Goal: Task Accomplishment & Management: Complete application form

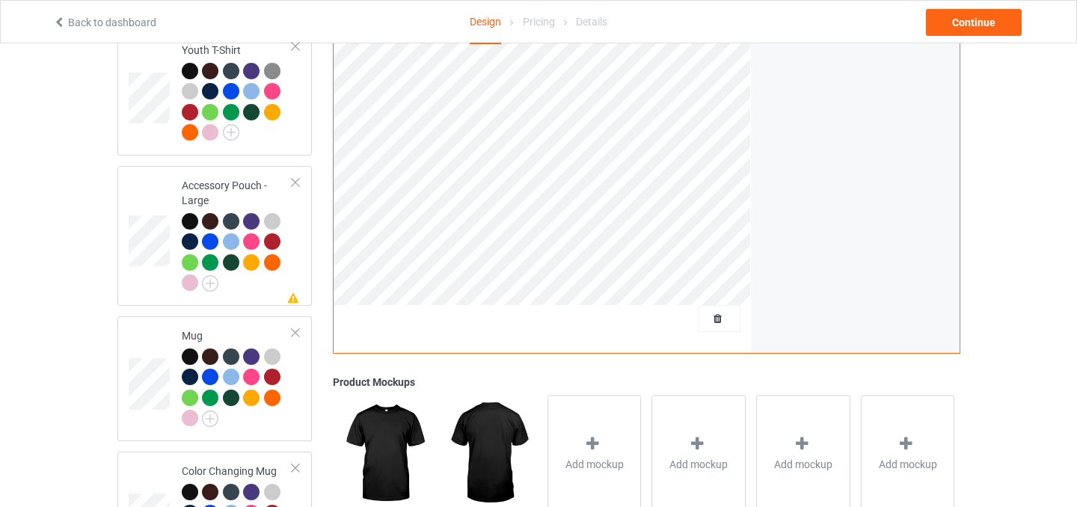
scroll to position [1057, 0]
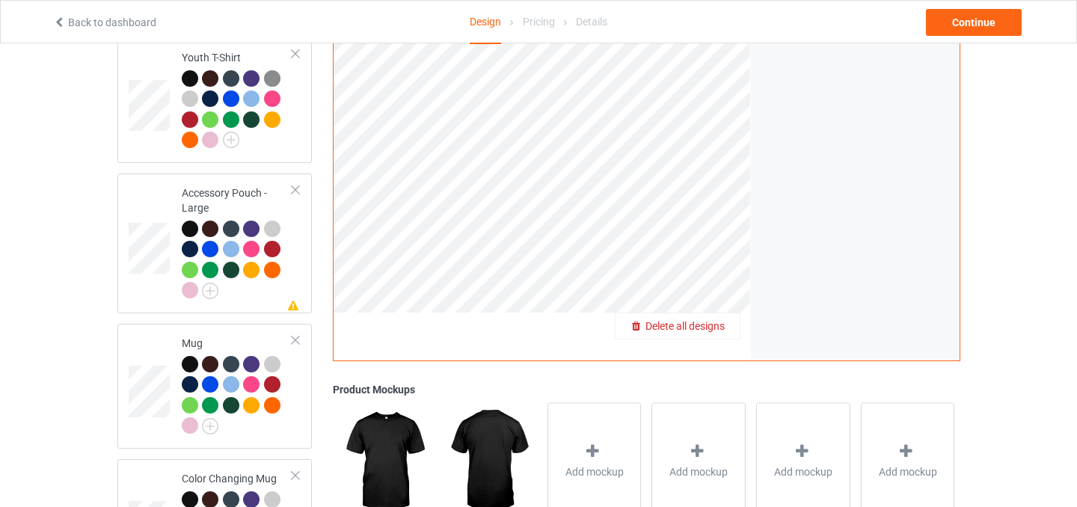
click at [718, 321] on span "Delete all designs" at bounding box center [684, 327] width 79 height 12
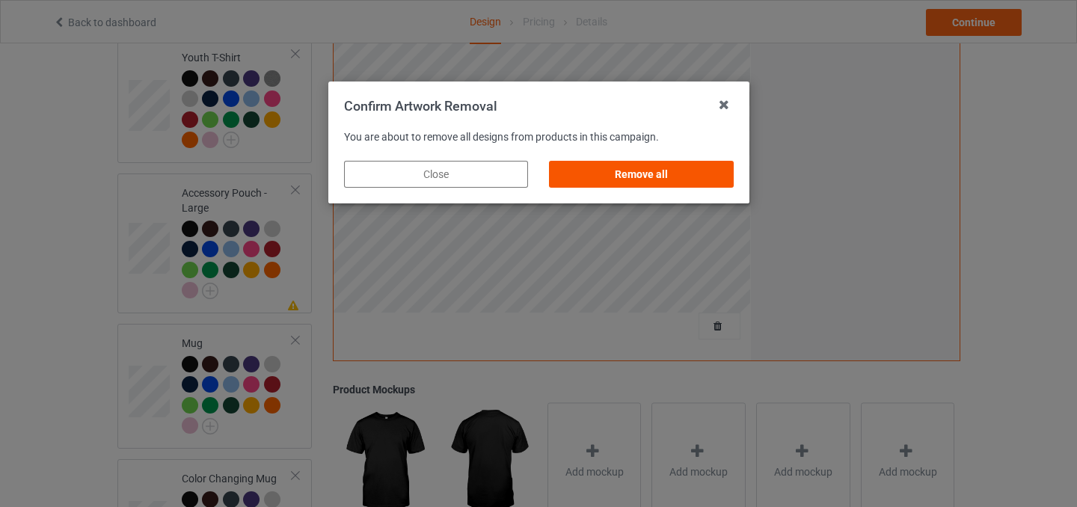
click at [654, 179] on div "Remove all" at bounding box center [641, 174] width 184 height 27
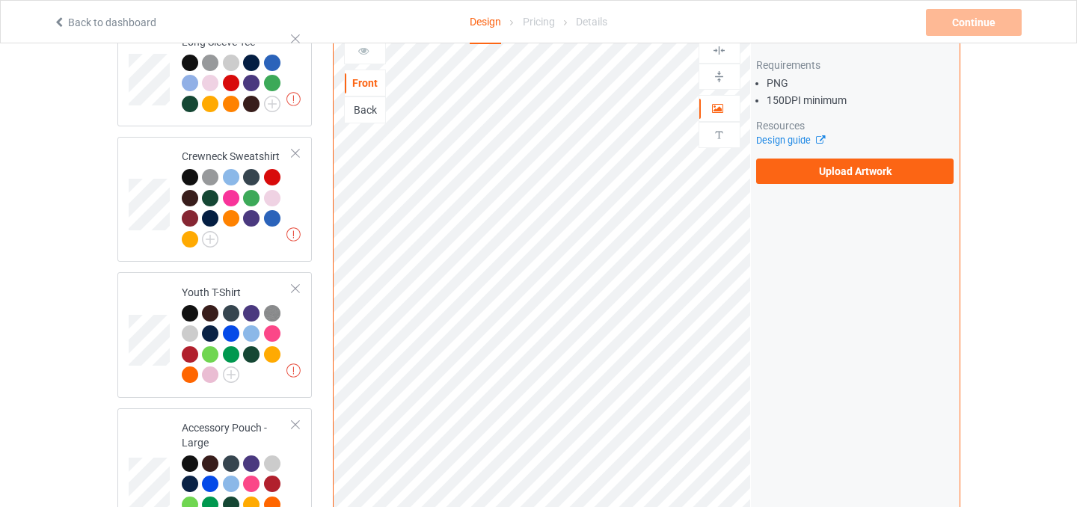
scroll to position [820, 0]
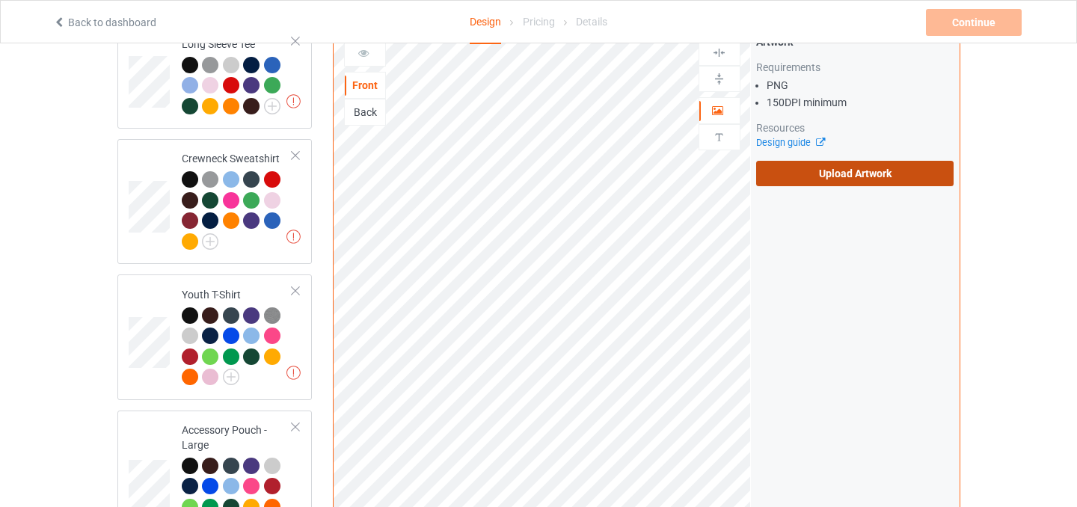
click at [799, 167] on label "Upload Artwork" at bounding box center [855, 173] width 198 height 25
click at [0, 0] on input "Upload Artwork" at bounding box center [0, 0] width 0 height 0
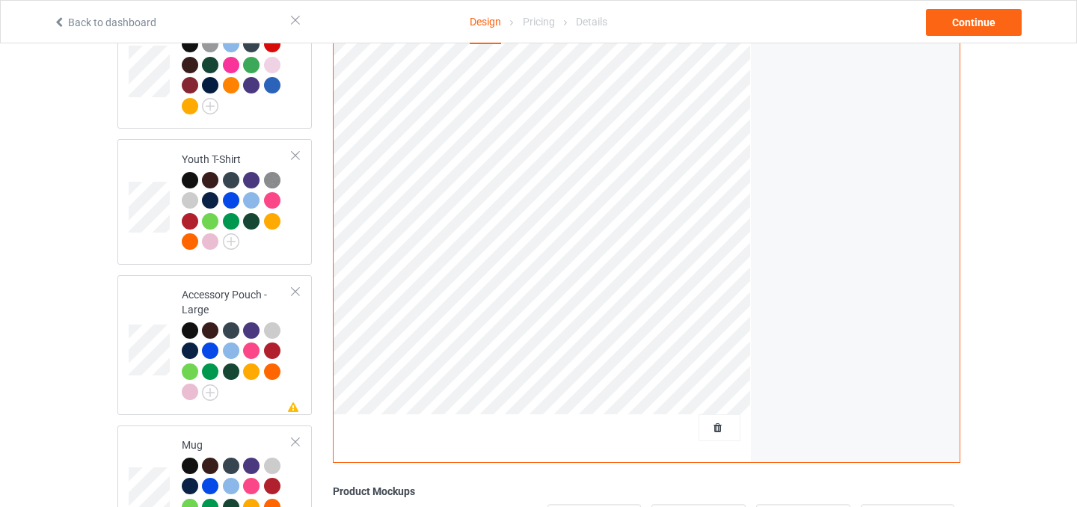
scroll to position [961, 0]
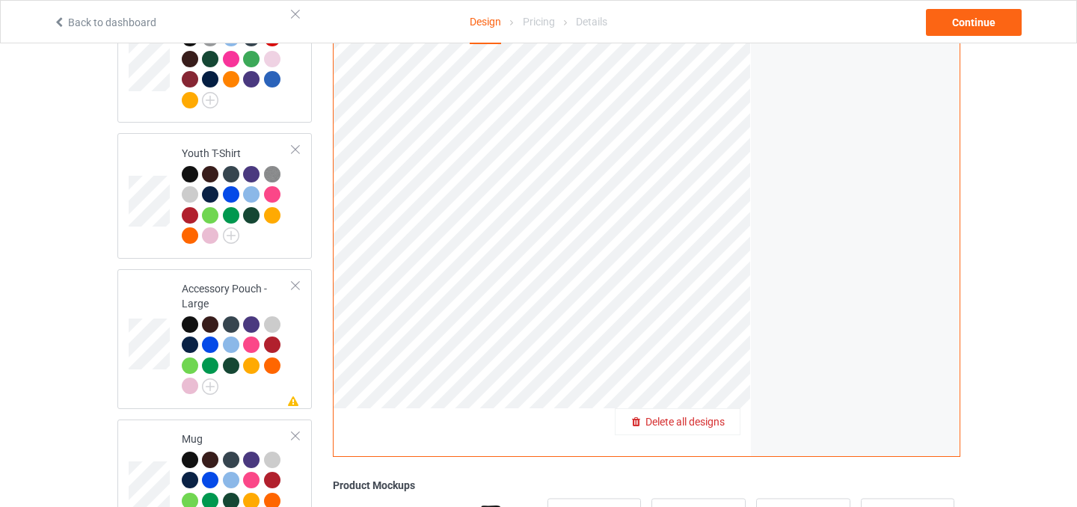
click at [720, 417] on span "Delete all designs" at bounding box center [684, 423] width 79 height 12
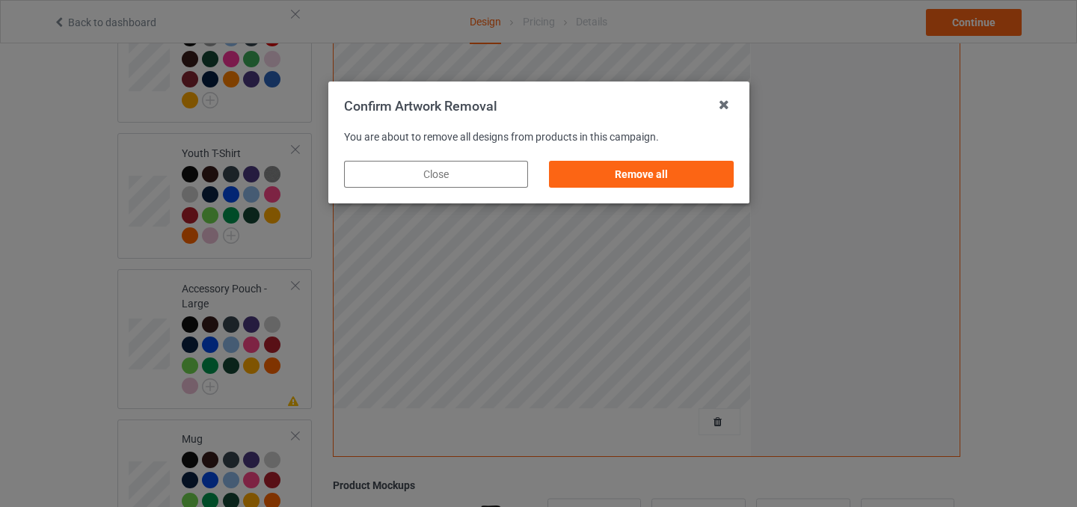
click at [691, 151] on div "Remove all" at bounding box center [640, 174] width 205 height 48
click at [691, 179] on div "Remove all" at bounding box center [641, 174] width 184 height 27
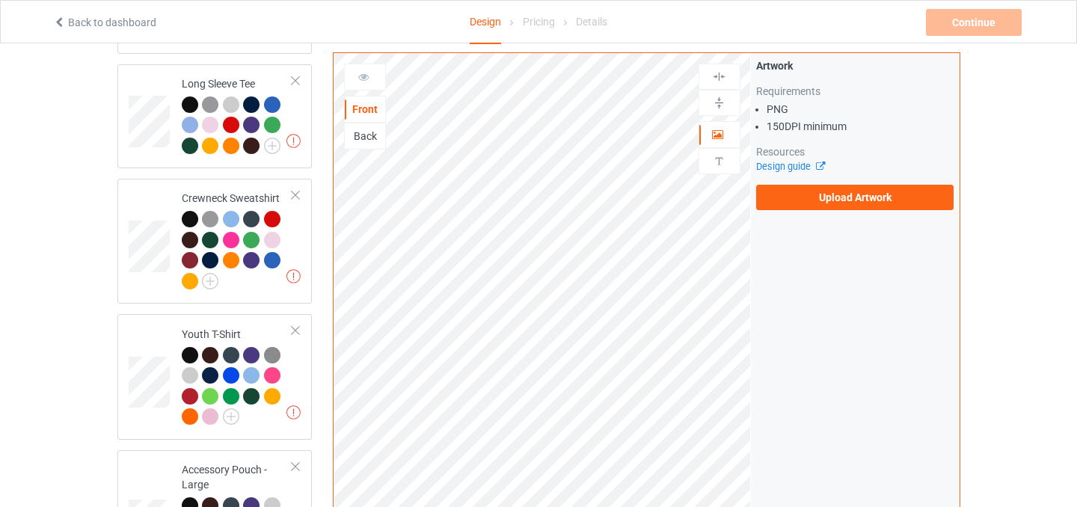
scroll to position [779, 0]
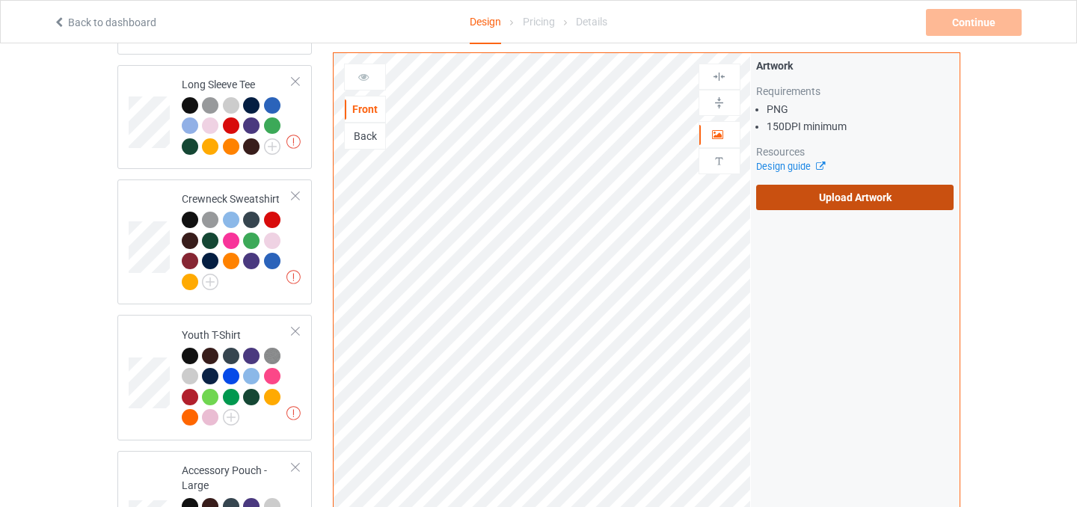
click at [857, 197] on label "Upload Artwork" at bounding box center [855, 197] width 198 height 25
click at [0, 0] on input "Upload Artwork" at bounding box center [0, 0] width 0 height 0
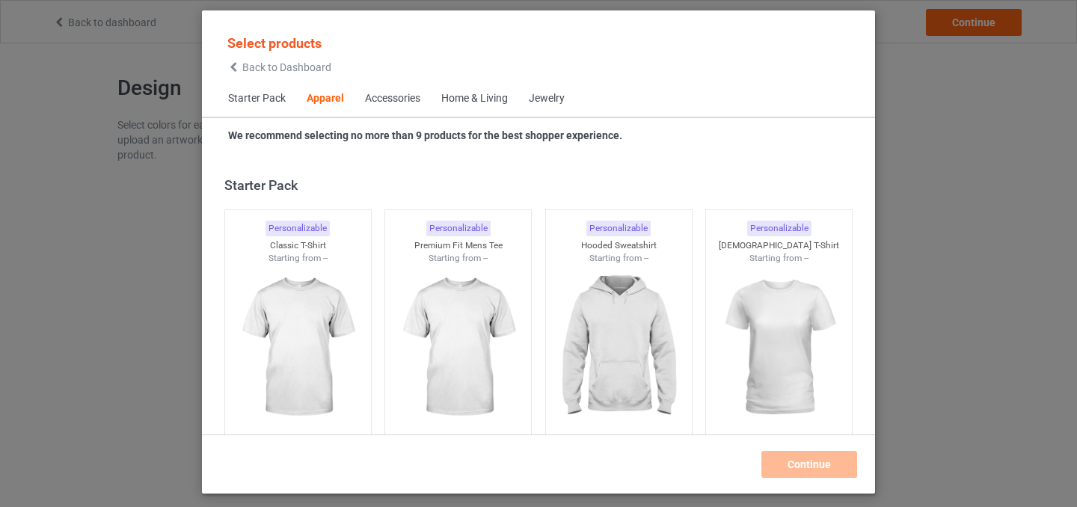
scroll to position [557, 0]
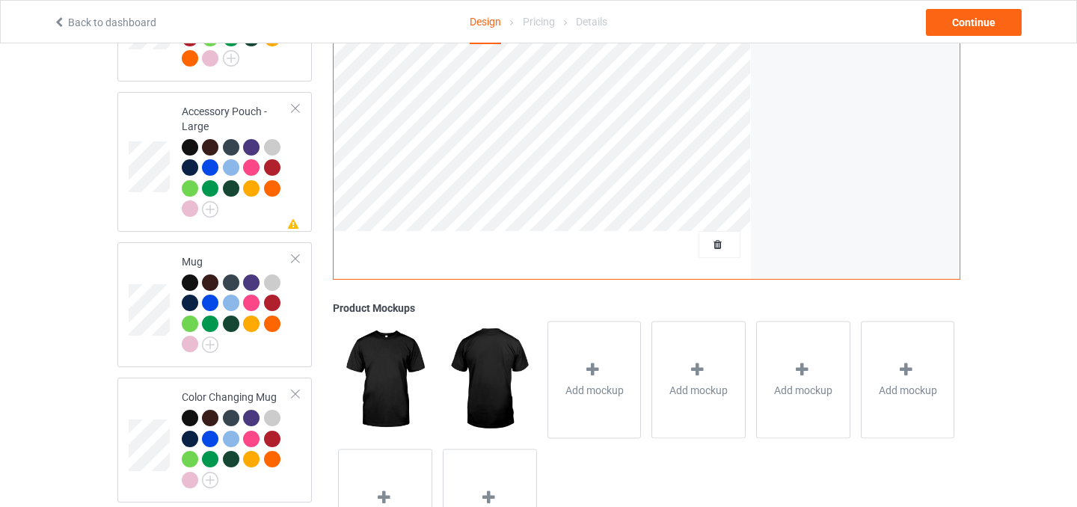
scroll to position [1152, 0]
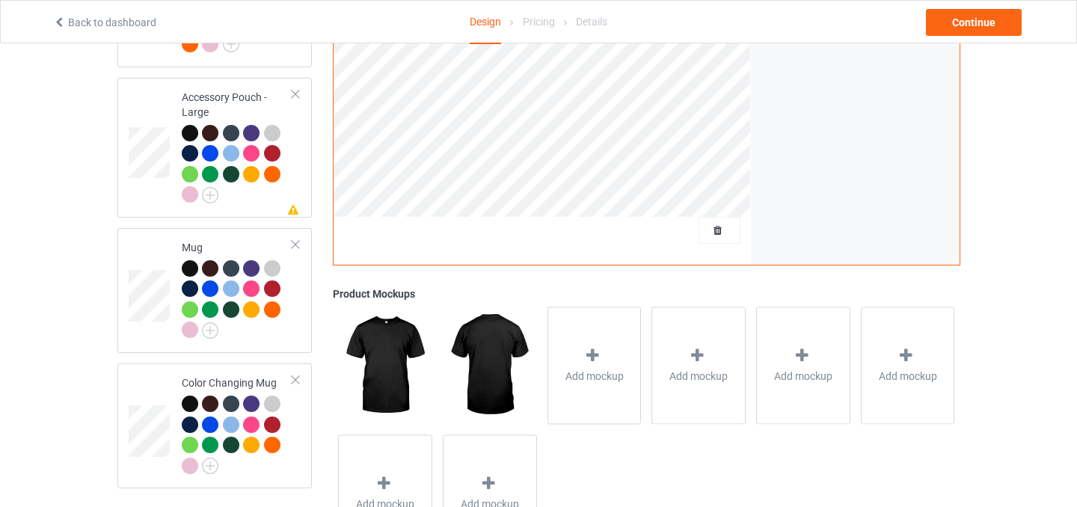
click at [719, 230] on div at bounding box center [720, 231] width 42 height 27
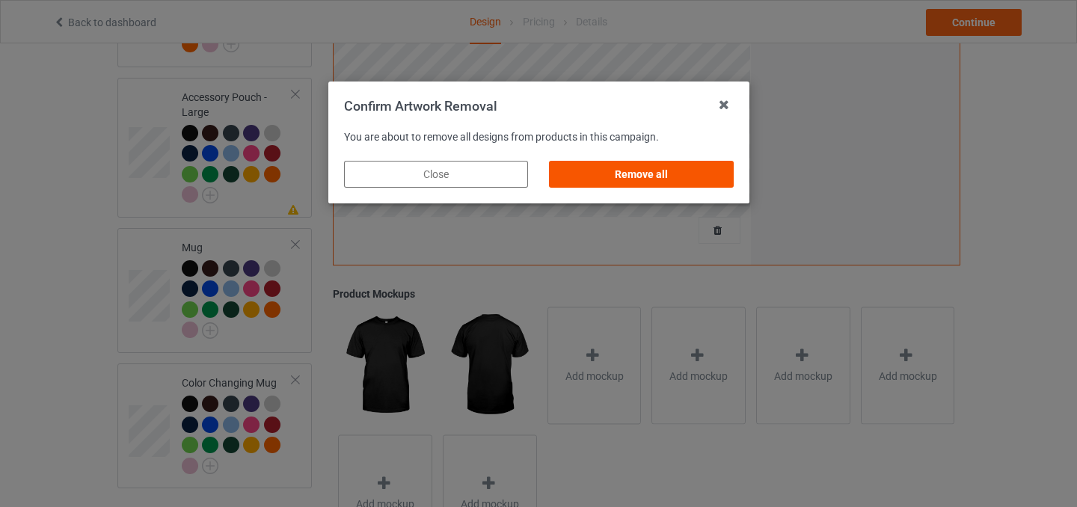
click at [711, 173] on div "Remove all" at bounding box center [641, 174] width 184 height 27
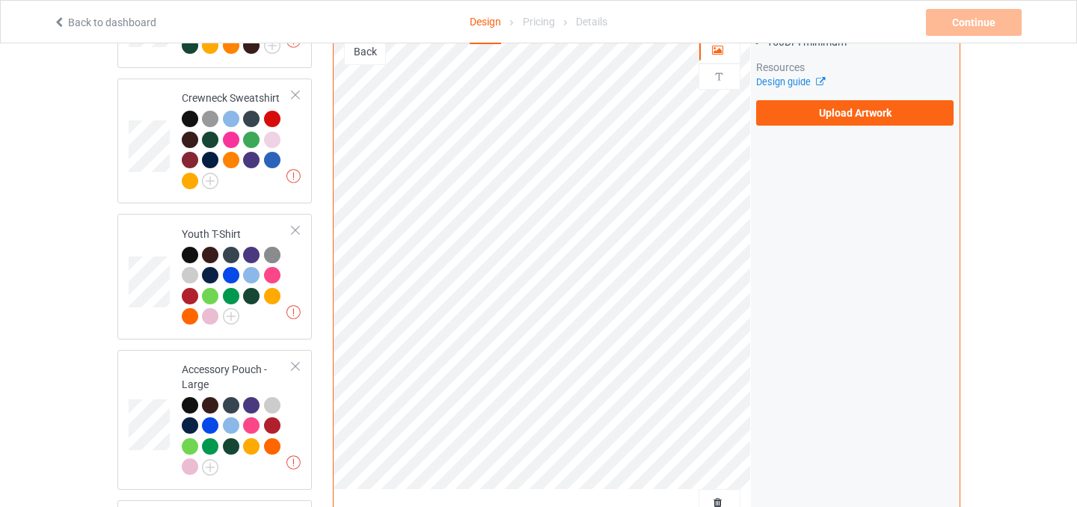
scroll to position [871, 0]
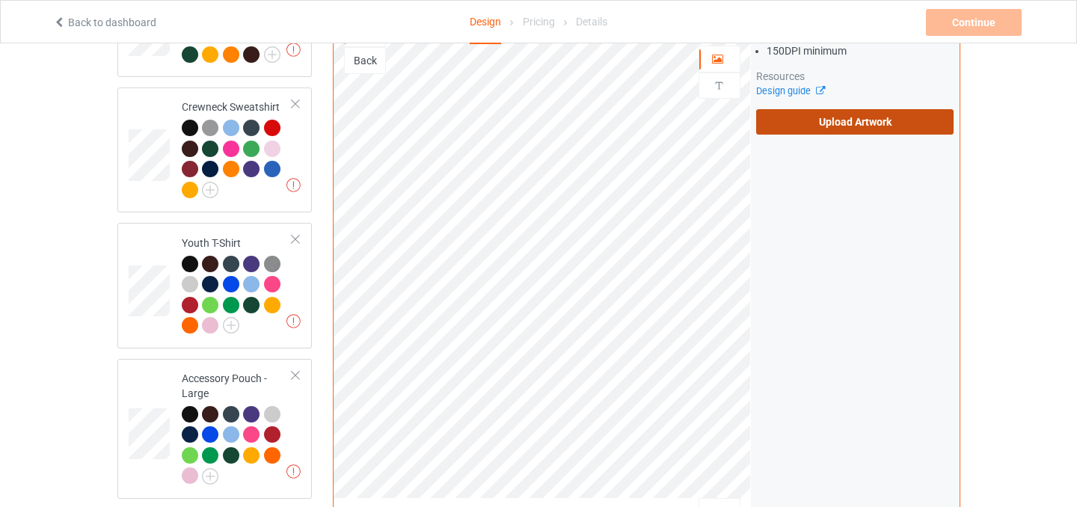
click at [824, 109] on label "Upload Artwork" at bounding box center [855, 121] width 198 height 25
click at [0, 0] on input "Upload Artwork" at bounding box center [0, 0] width 0 height 0
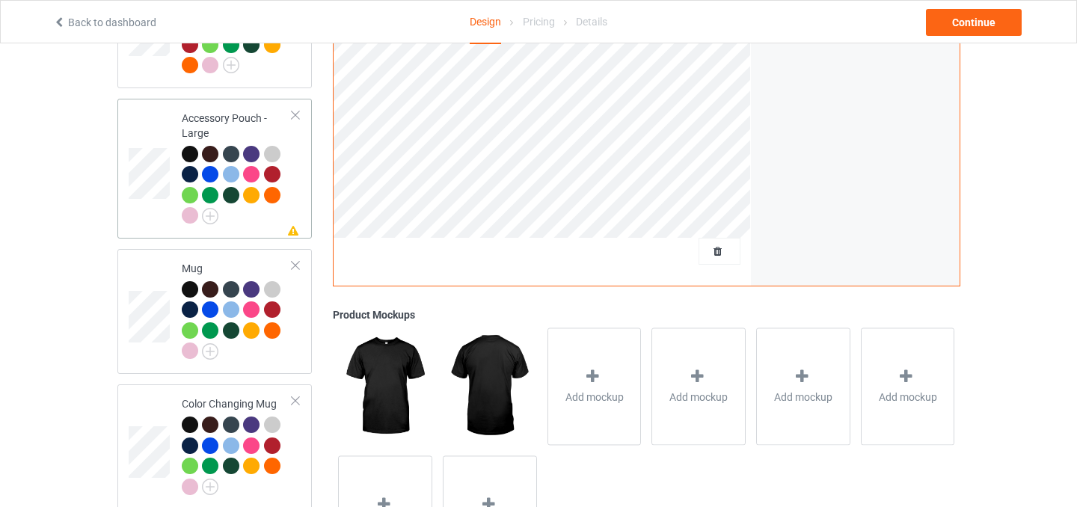
scroll to position [1133, 0]
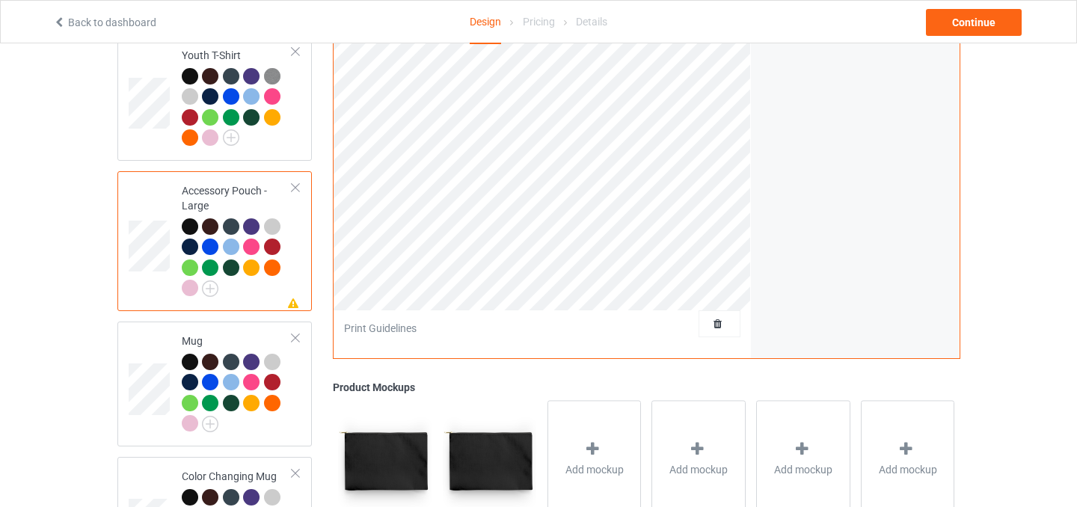
scroll to position [1056, 0]
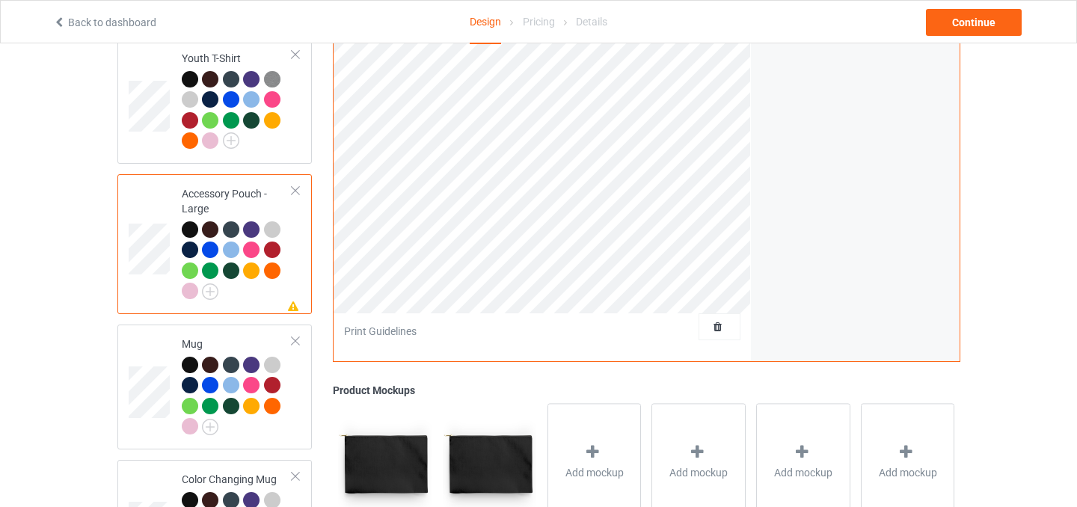
click at [296, 185] on div at bounding box center [295, 190] width 10 height 10
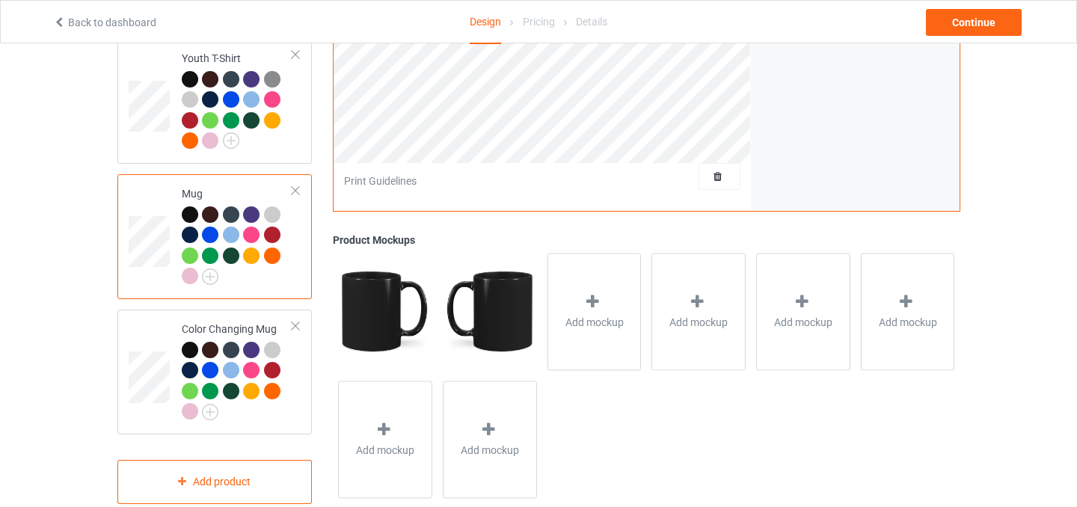
click at [174, 256] on td "Mug" at bounding box center [238, 236] width 128 height 113
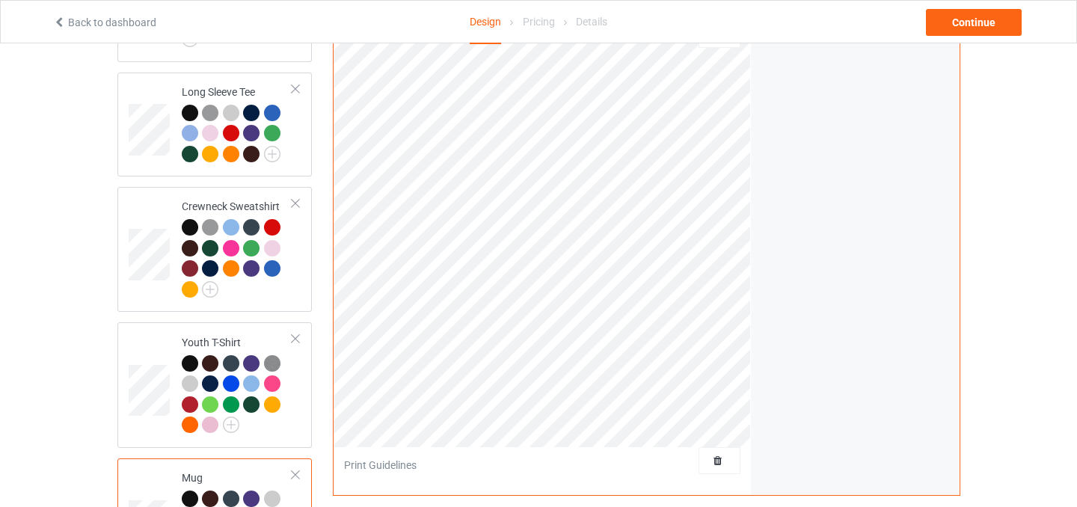
scroll to position [760, 0]
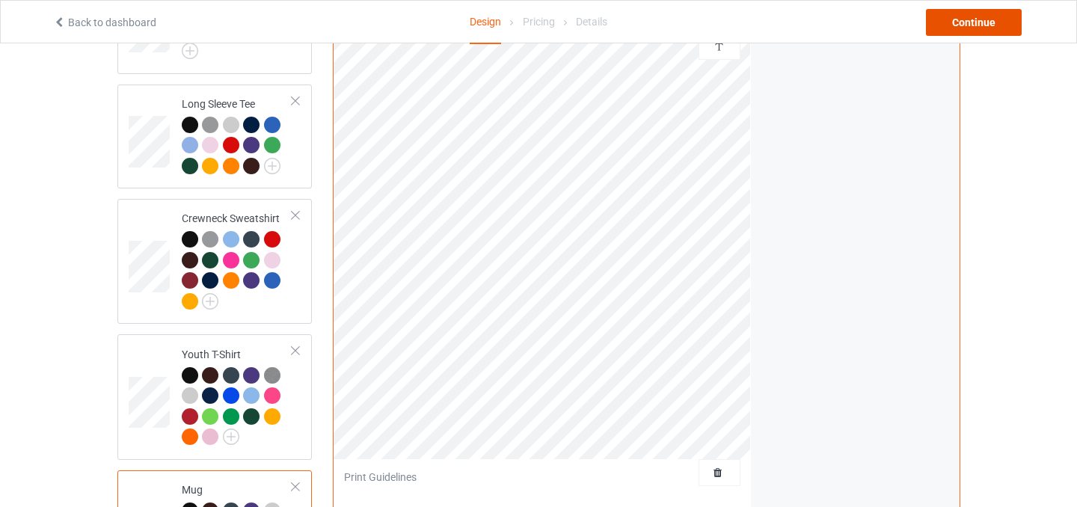
click at [973, 21] on div "Continue" at bounding box center [974, 22] width 96 height 27
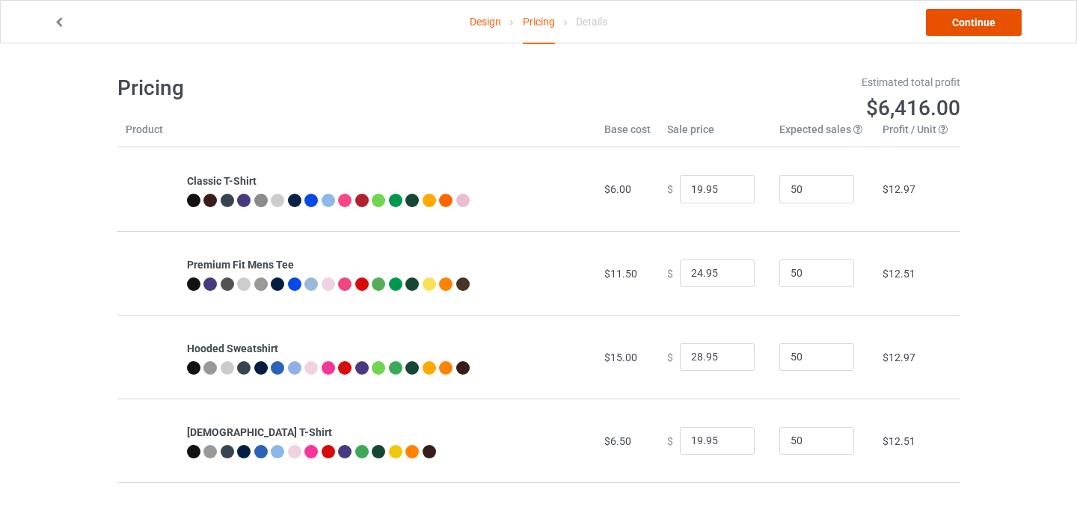
click at [986, 27] on link "Continue" at bounding box center [974, 22] width 96 height 27
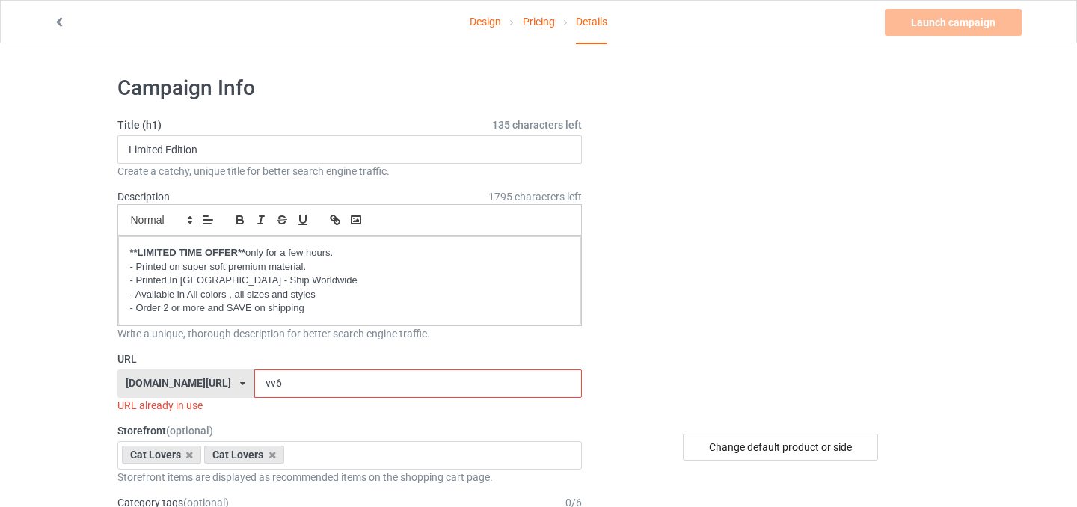
click at [254, 386] on input "vv6" at bounding box center [418, 383] width 328 height 28
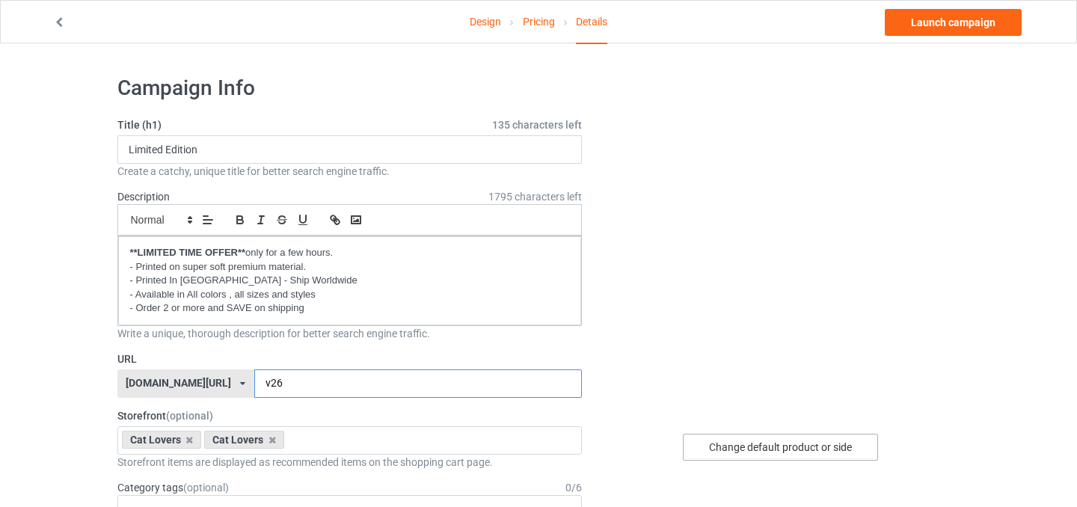
type input "v26"
click at [789, 446] on div "Change default product or side" at bounding box center [780, 447] width 195 height 27
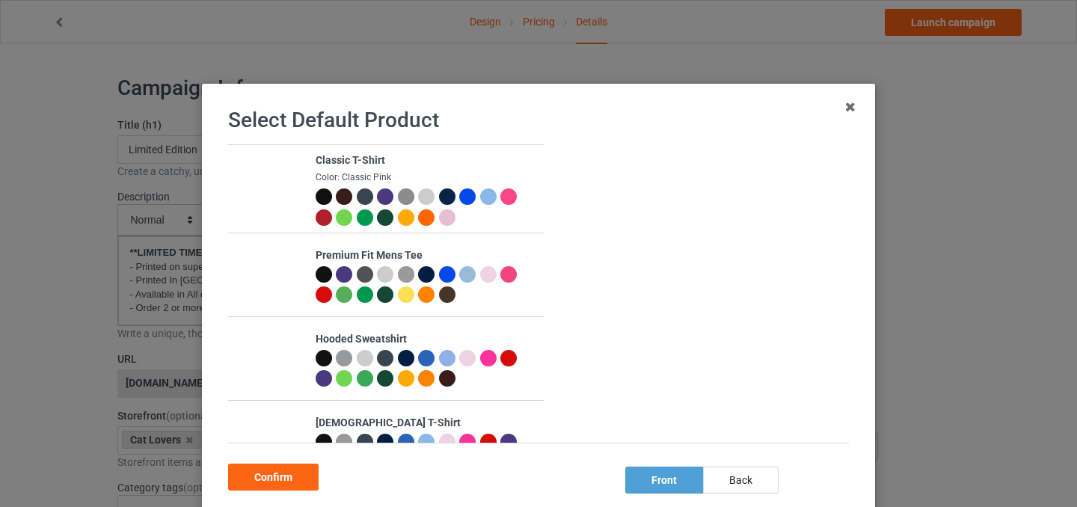
click at [326, 197] on div at bounding box center [324, 196] width 16 height 16
click at [285, 481] on div "Confirm" at bounding box center [273, 477] width 90 height 27
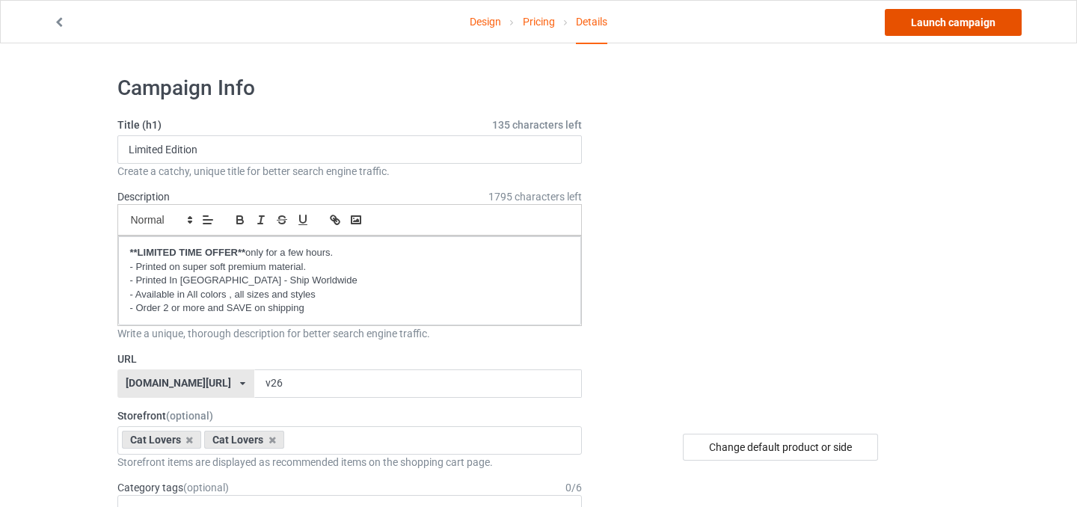
click at [945, 21] on link "Launch campaign" at bounding box center [953, 22] width 137 height 27
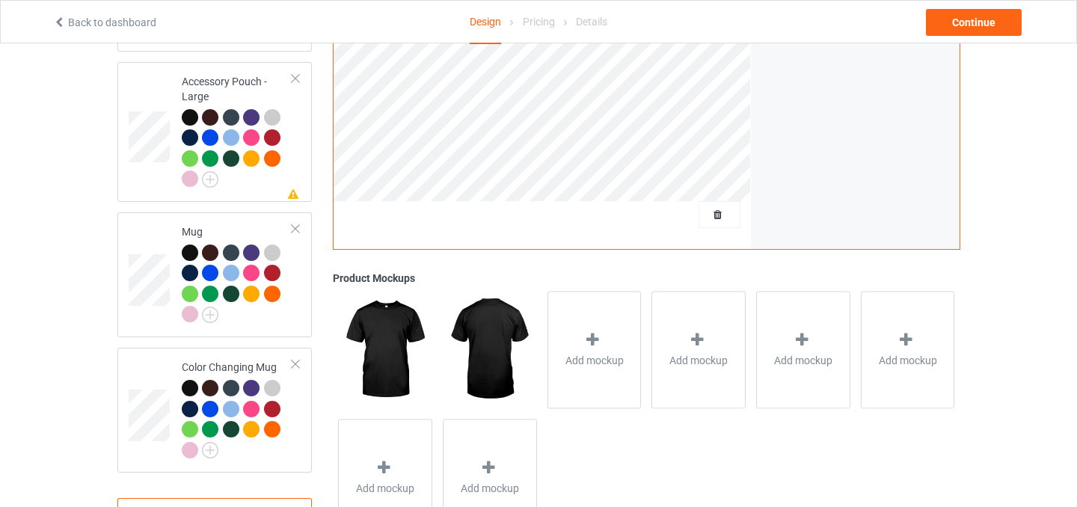
scroll to position [983, 0]
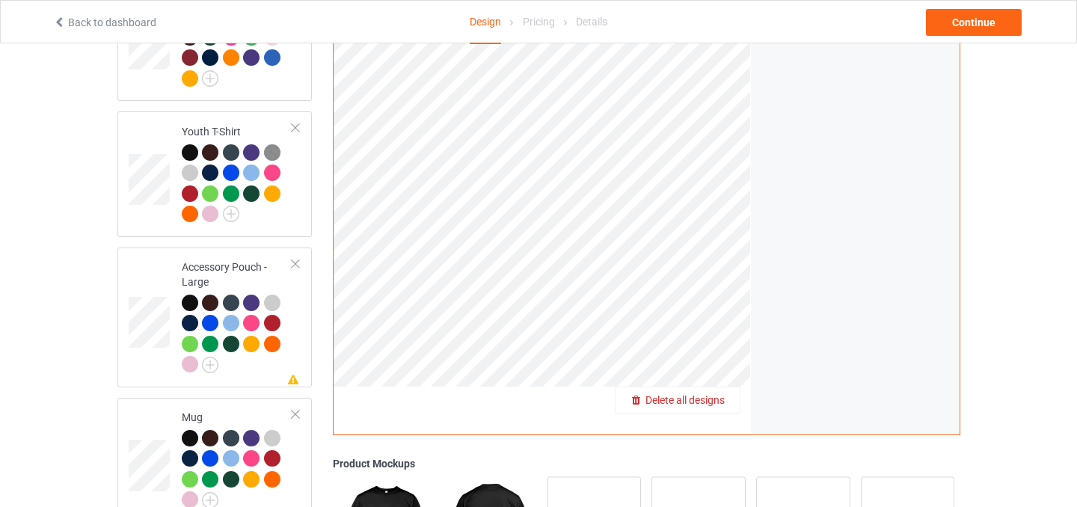
click at [715, 396] on div "Delete all designs" at bounding box center [677, 400] width 124 height 15
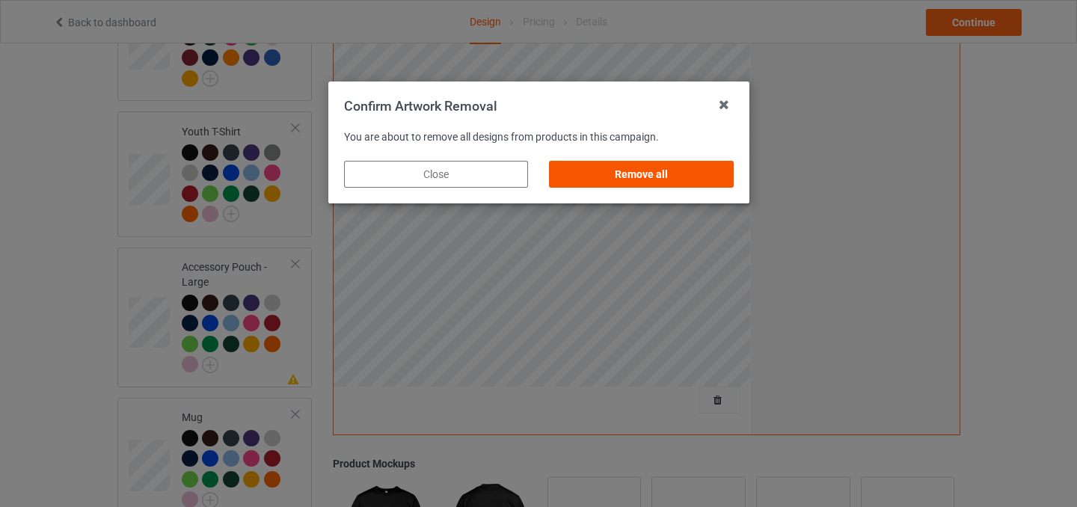
click at [691, 167] on div "Remove all" at bounding box center [641, 174] width 184 height 27
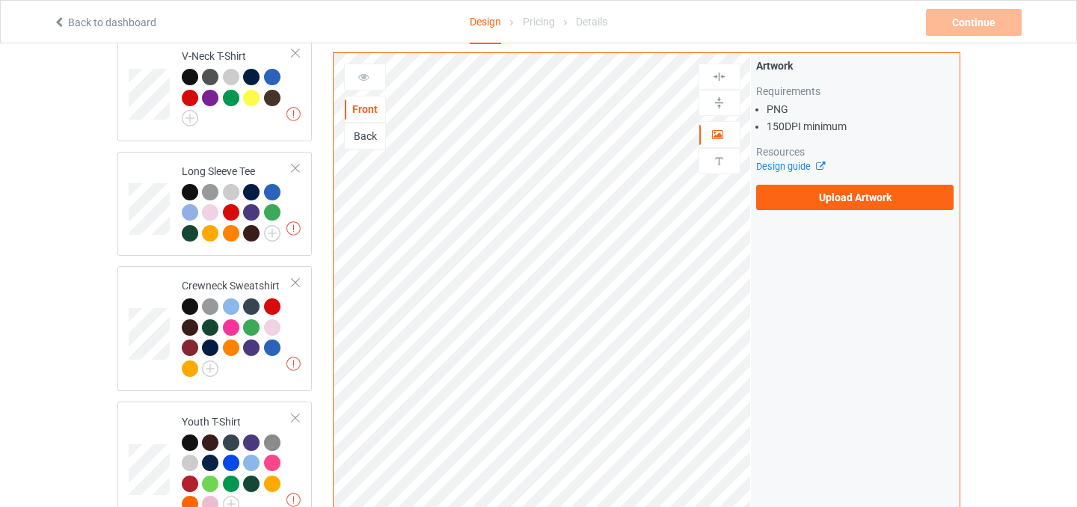
scroll to position [676, 0]
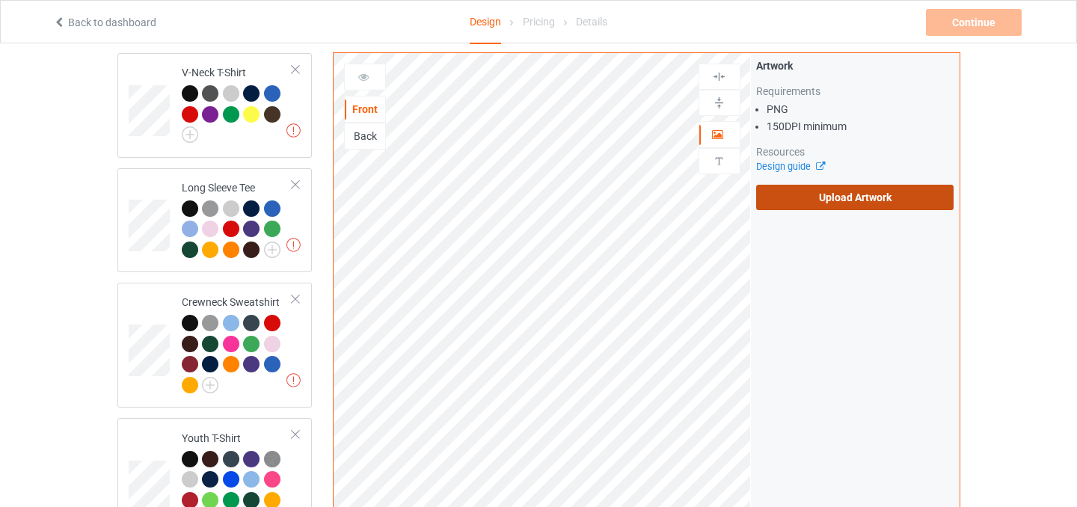
click at [879, 196] on label "Upload Artwork" at bounding box center [855, 197] width 198 height 25
click at [0, 0] on input "Upload Artwork" at bounding box center [0, 0] width 0 height 0
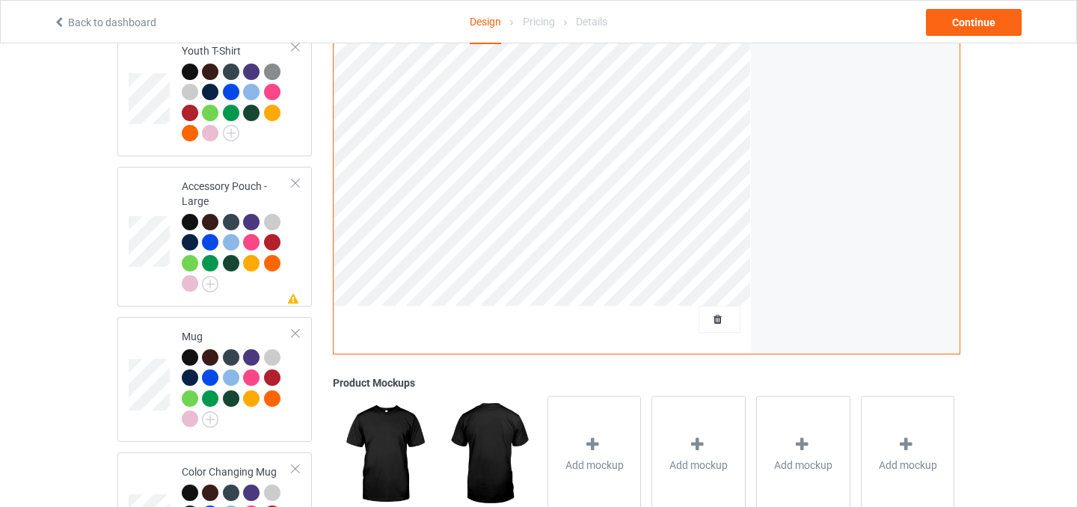
scroll to position [1049, 0]
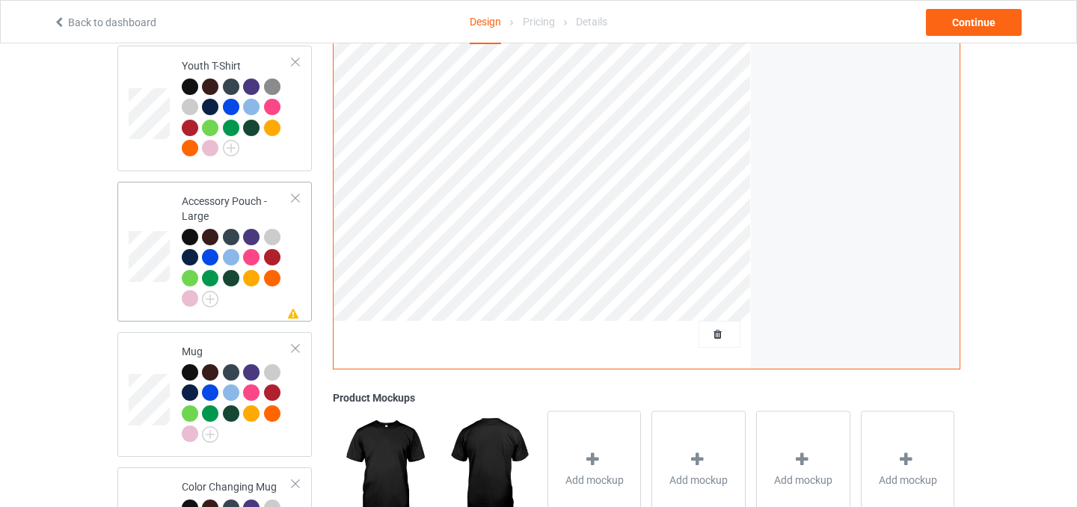
click at [303, 186] on div "Missing artwork on 1 side(s) Accessory Pouch - Large" at bounding box center [214, 252] width 195 height 140
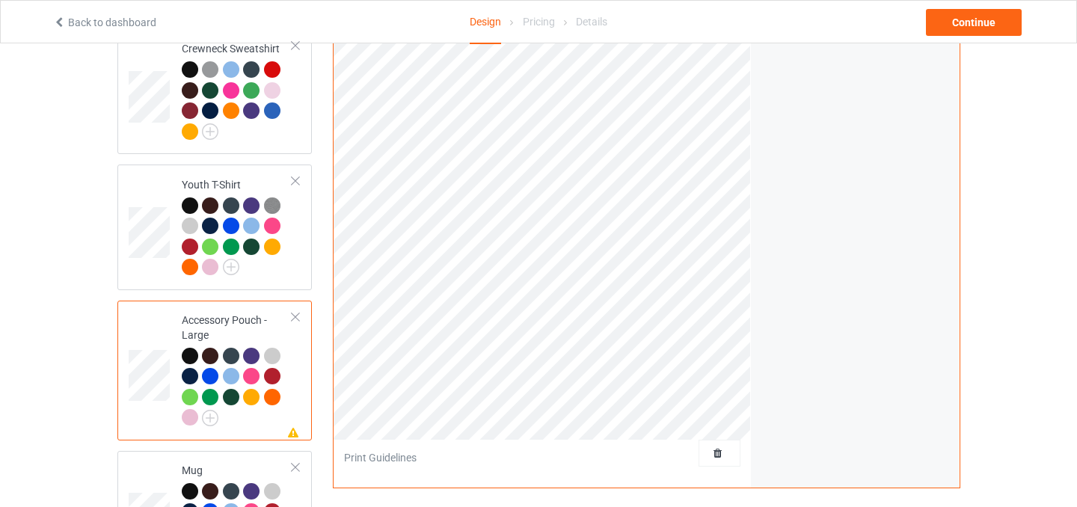
scroll to position [929, 0]
click at [298, 313] on div at bounding box center [295, 318] width 10 height 10
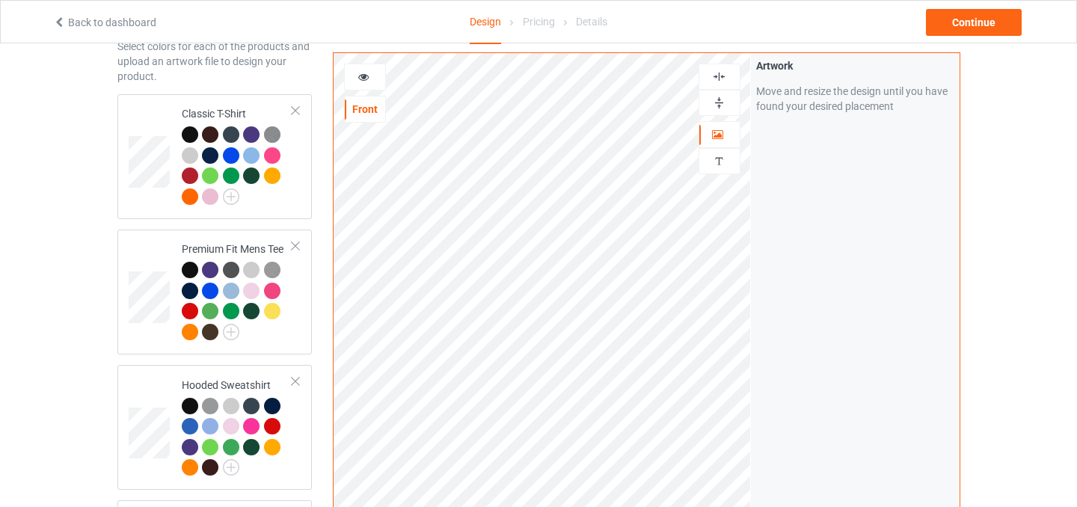
scroll to position [0, 0]
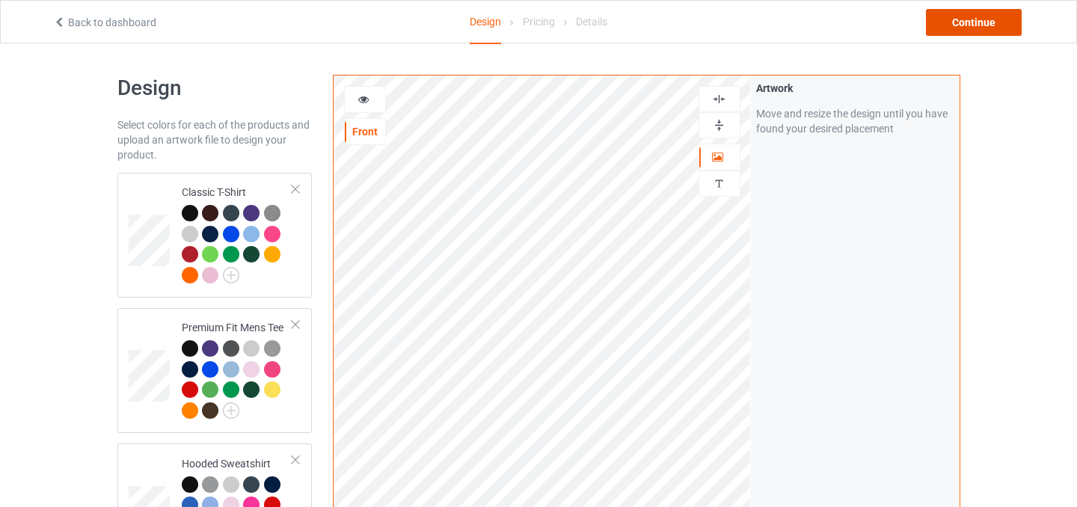
click at [978, 27] on div "Continue" at bounding box center [974, 22] width 96 height 27
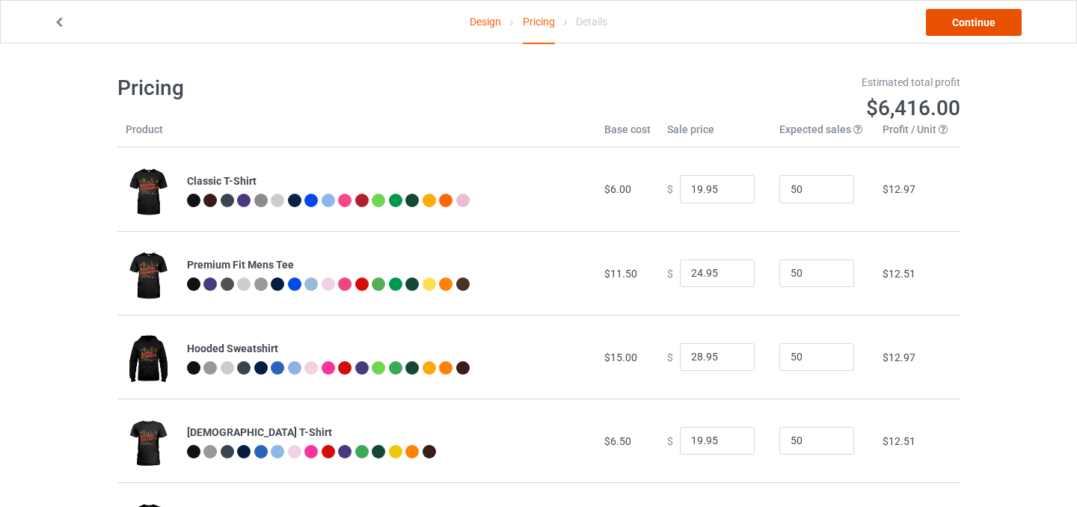
click at [965, 30] on link "Continue" at bounding box center [974, 22] width 96 height 27
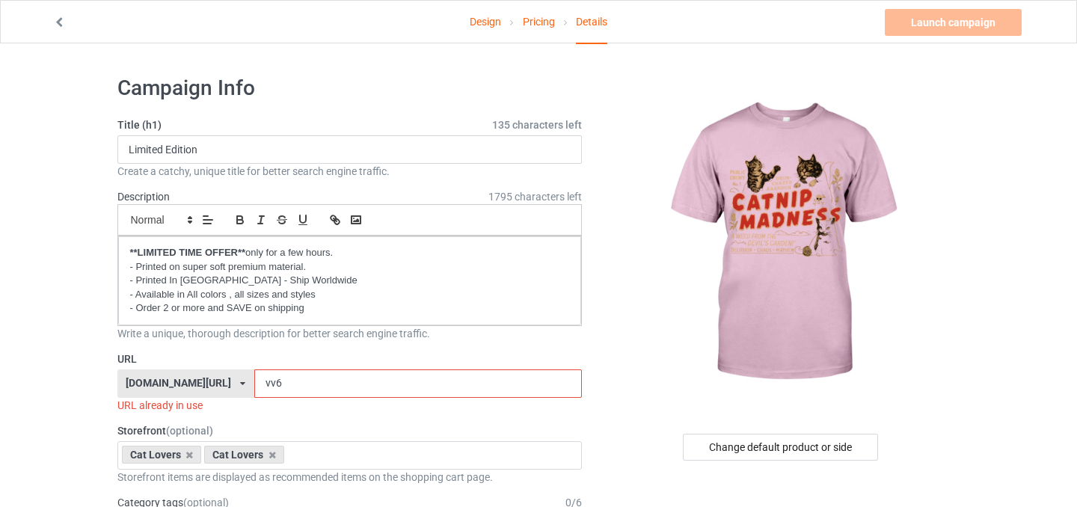
click at [254, 385] on input "vv6" at bounding box center [418, 383] width 328 height 28
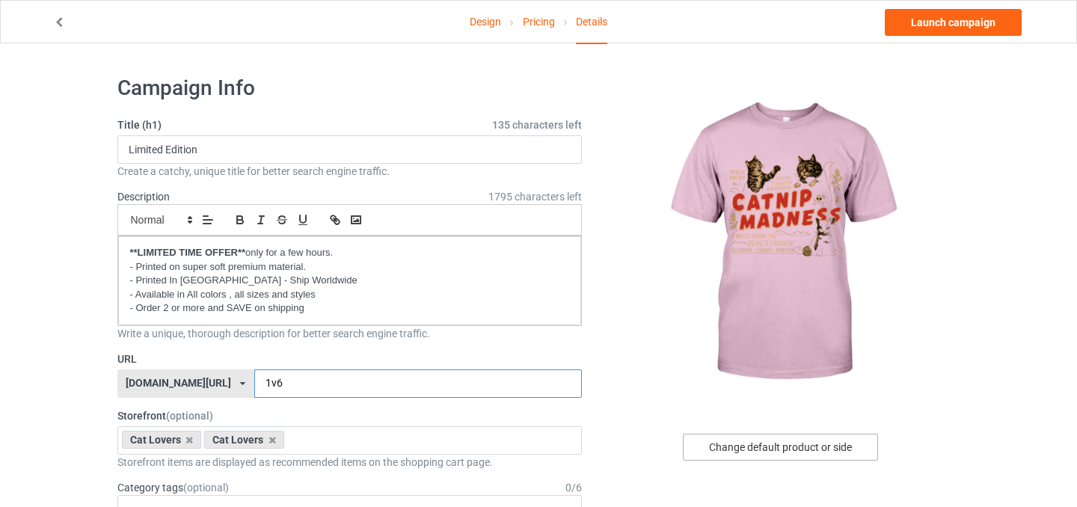
type input "1v6"
click at [777, 454] on div "Change default product or side" at bounding box center [780, 447] width 195 height 27
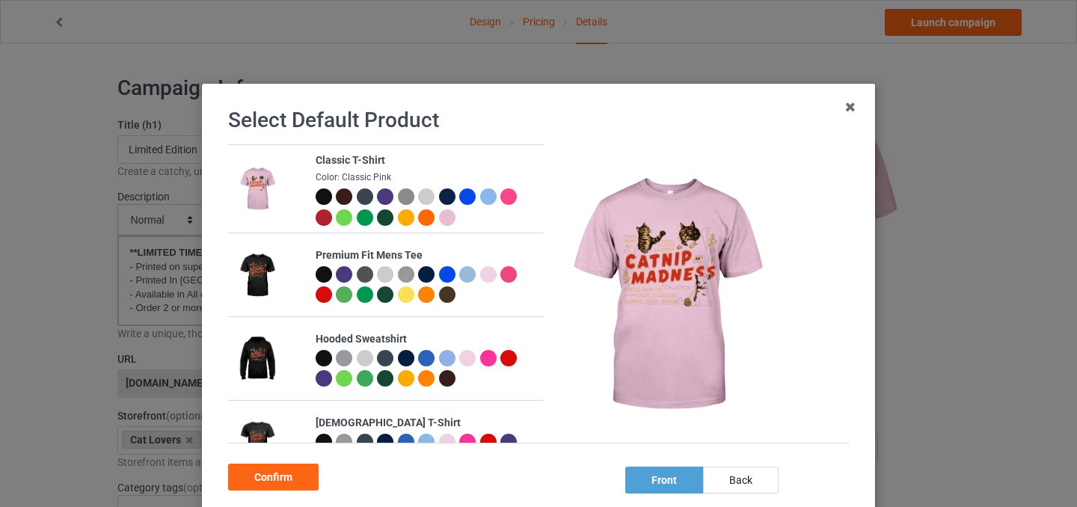
click at [328, 196] on div at bounding box center [324, 196] width 16 height 16
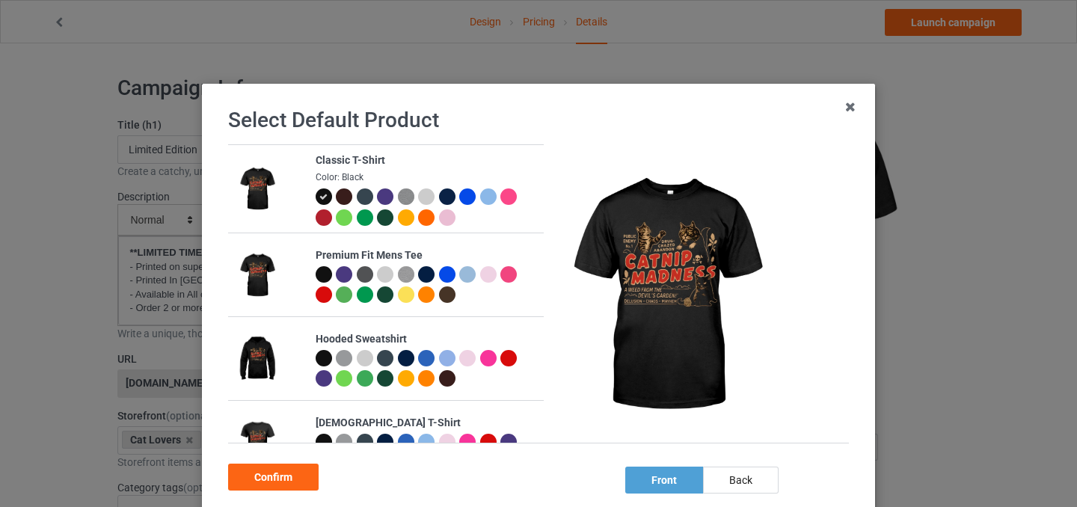
click at [349, 197] on div at bounding box center [344, 196] width 16 height 16
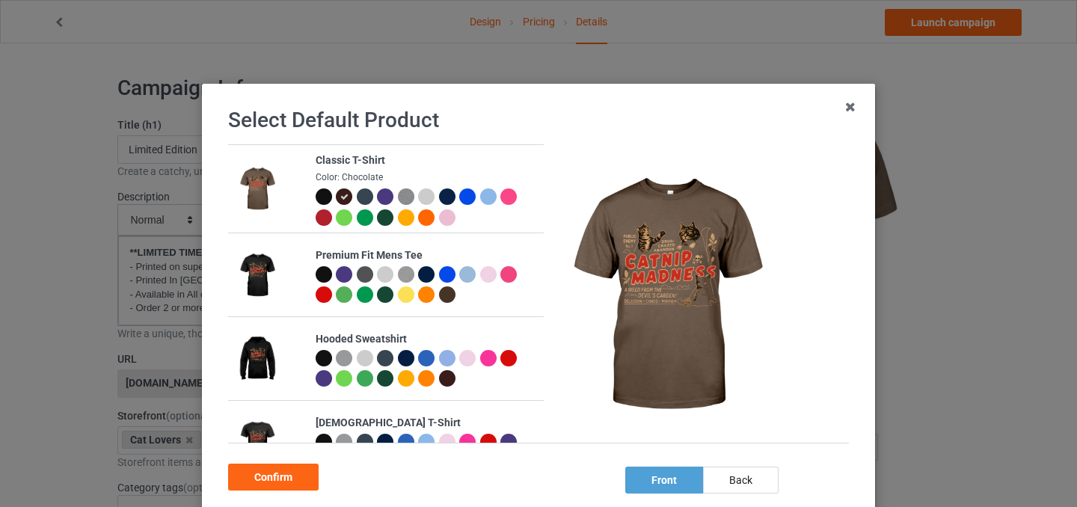
click at [366, 198] on div at bounding box center [365, 196] width 16 height 16
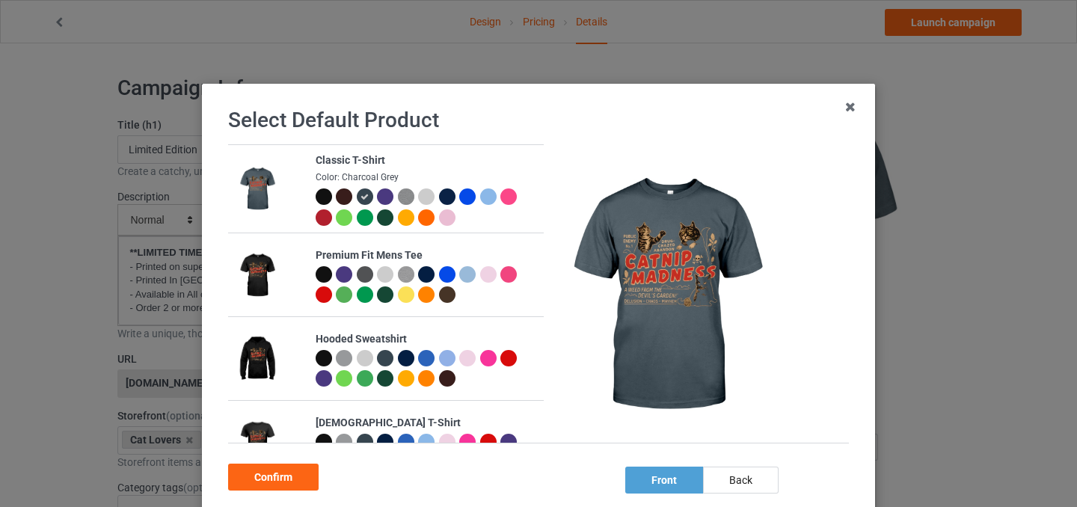
click at [384, 198] on div at bounding box center [385, 196] width 16 height 16
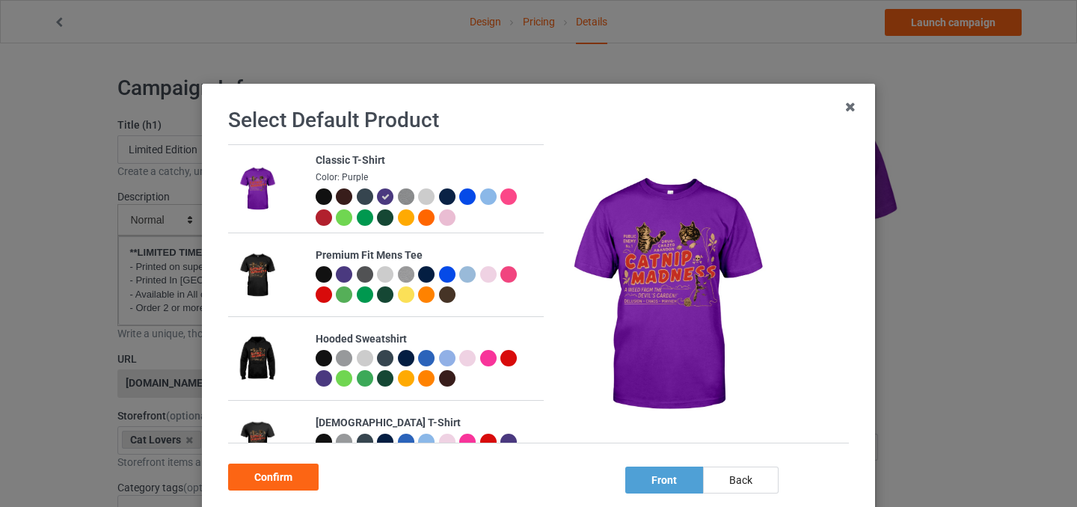
click at [366, 197] on div at bounding box center [365, 196] width 16 height 16
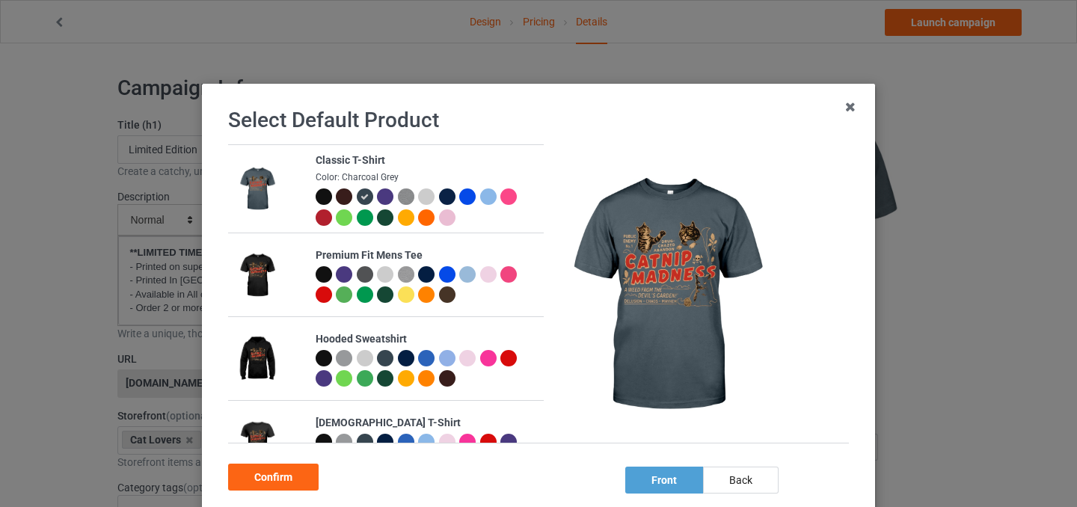
click at [380, 197] on div at bounding box center [385, 196] width 16 height 16
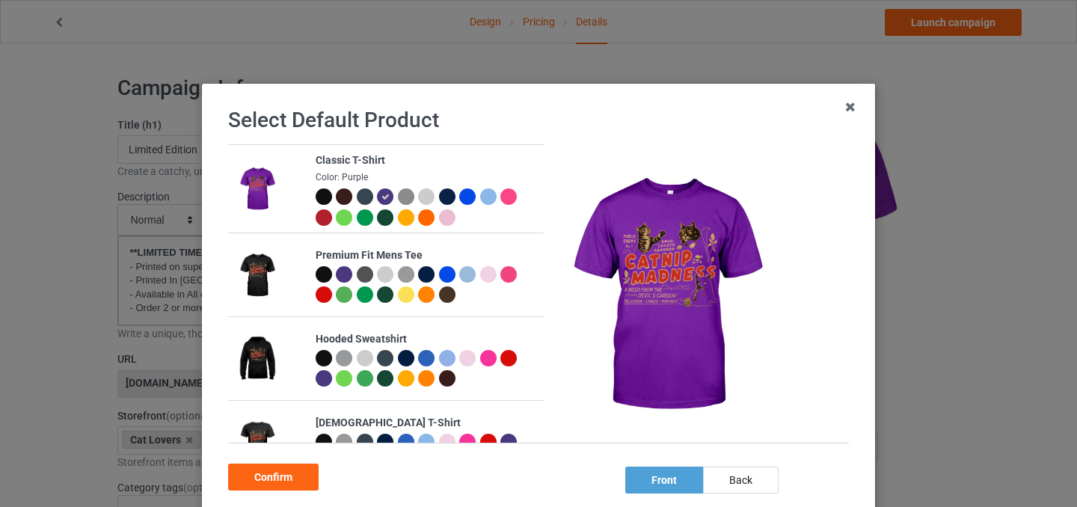
click at [319, 196] on div at bounding box center [324, 196] width 16 height 16
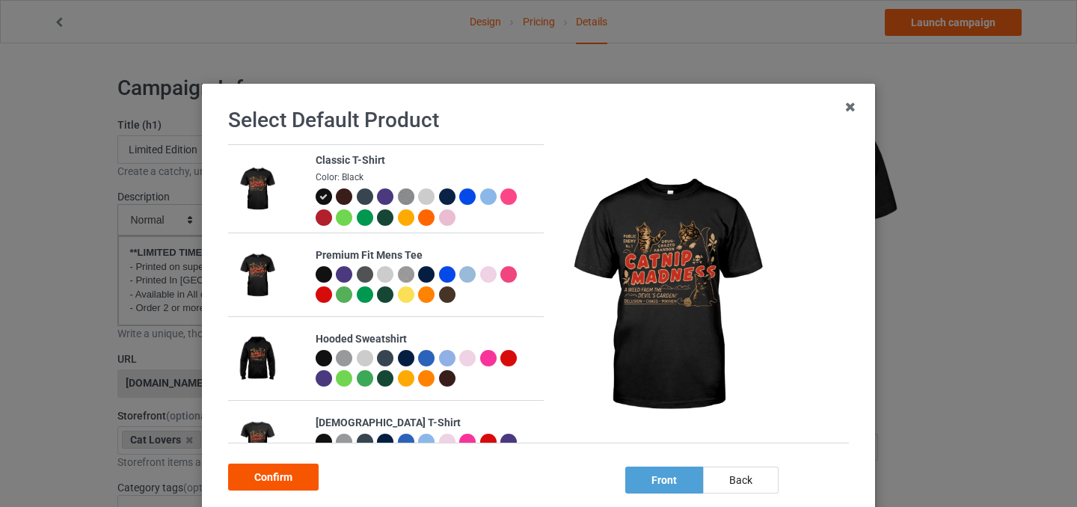
click at [280, 479] on div "Confirm" at bounding box center [273, 477] width 90 height 27
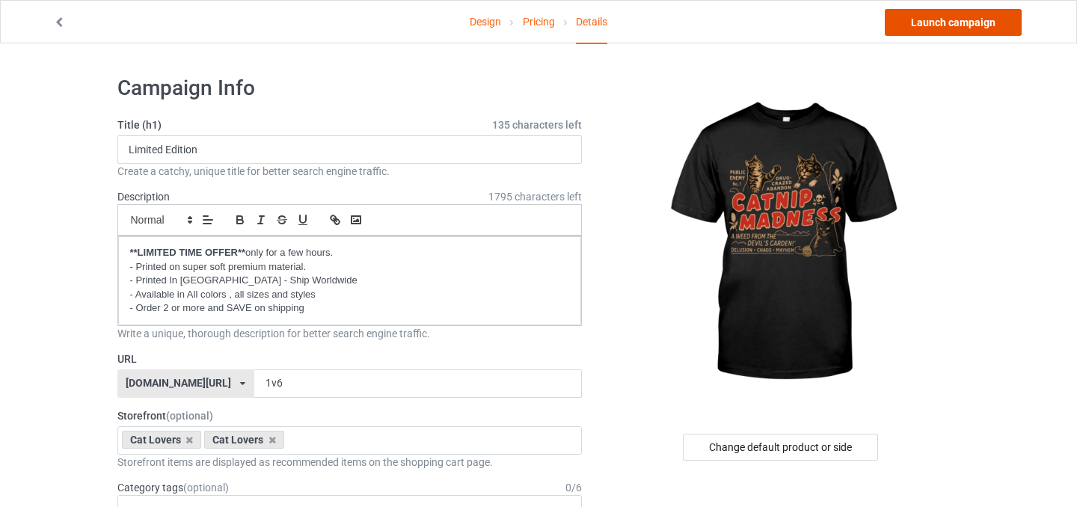
click at [965, 24] on link "Launch campaign" at bounding box center [953, 22] width 137 height 27
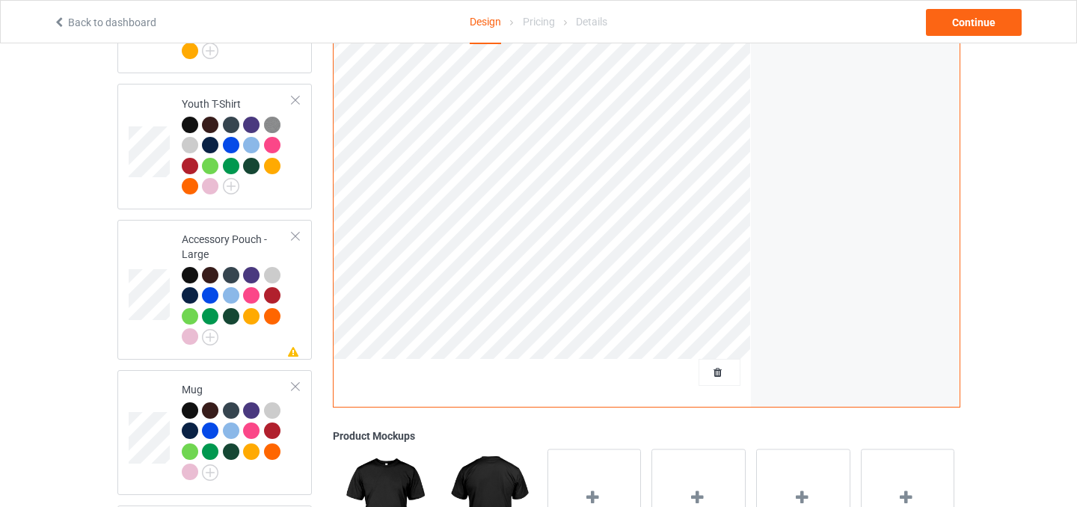
scroll to position [1010, 0]
click at [713, 368] on span "Delete all designs" at bounding box center [684, 374] width 79 height 12
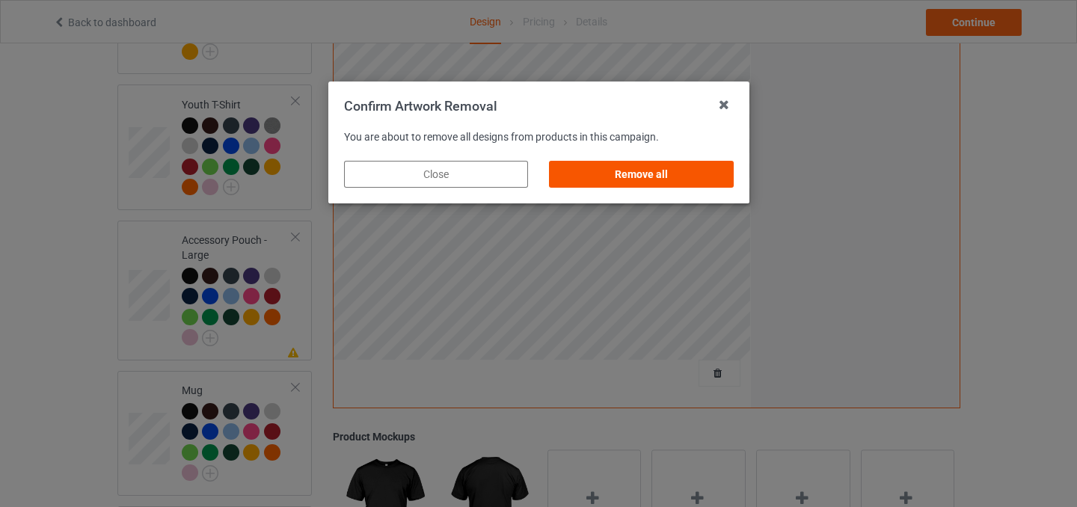
click at [675, 170] on div "Remove all" at bounding box center [641, 174] width 184 height 27
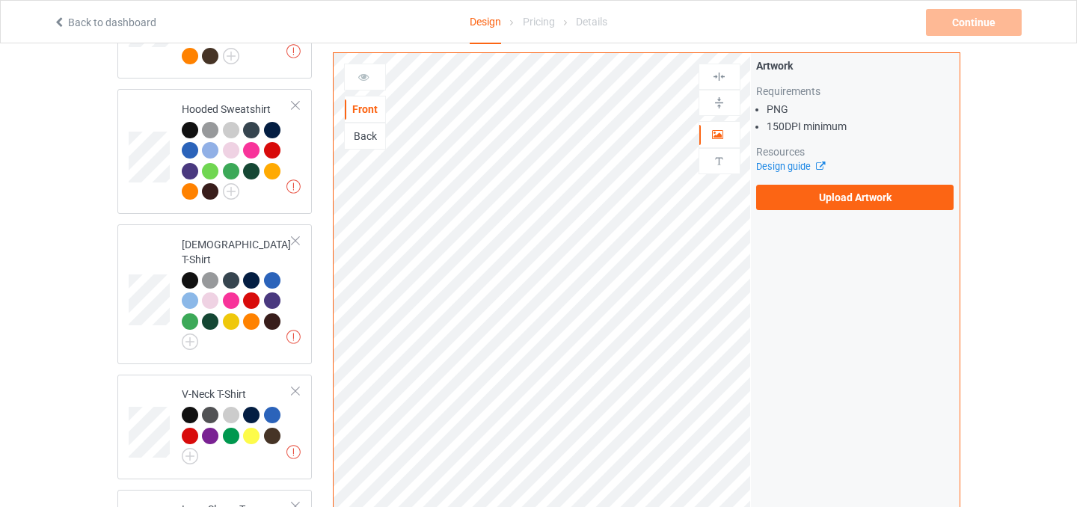
scroll to position [349, 0]
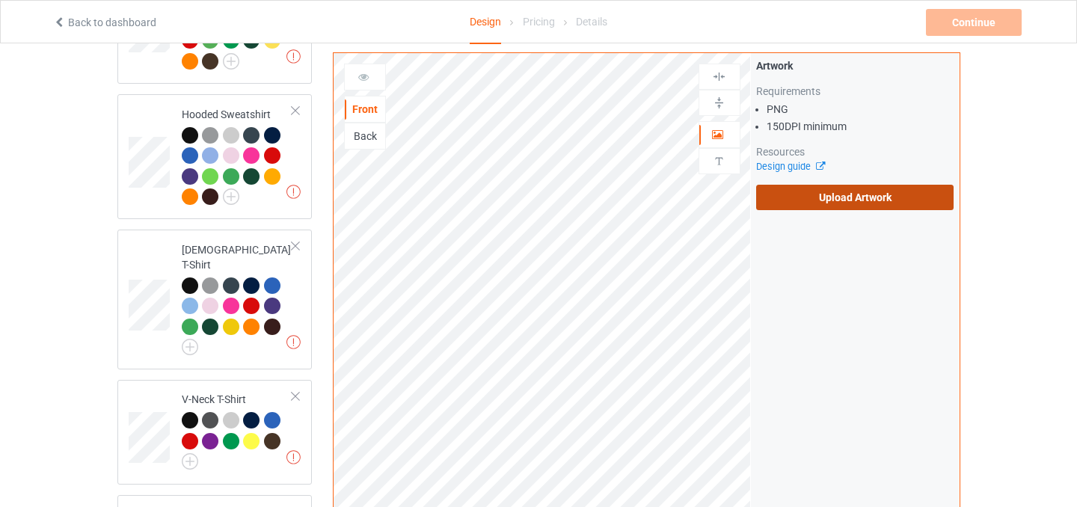
click at [898, 194] on label "Upload Artwork" at bounding box center [855, 197] width 198 height 25
click at [0, 0] on input "Upload Artwork" at bounding box center [0, 0] width 0 height 0
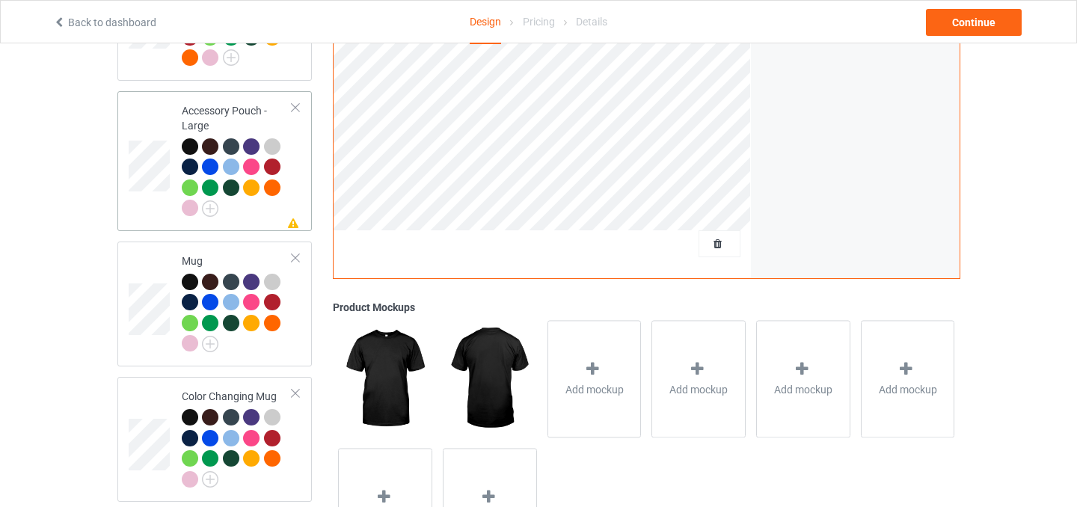
scroll to position [1025, 0]
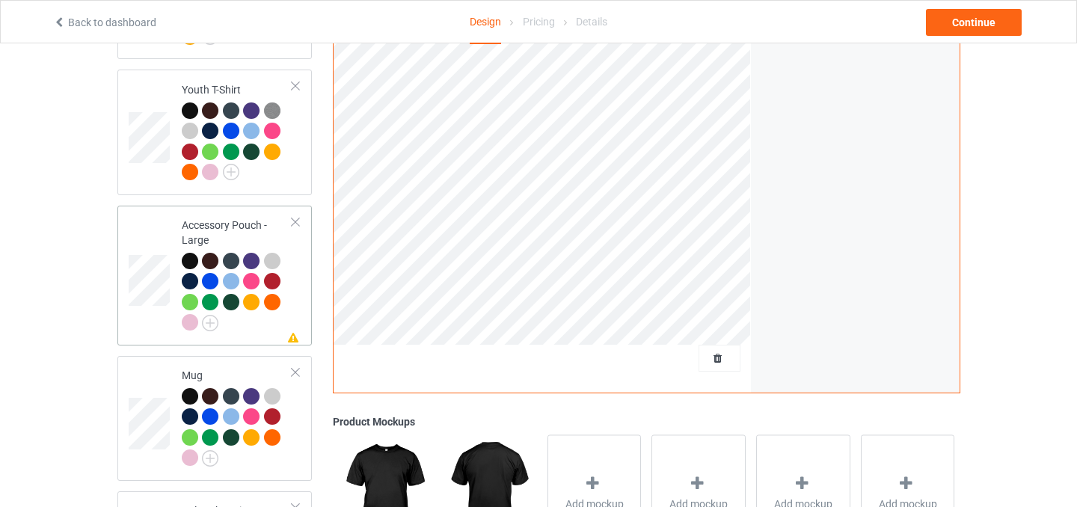
click at [300, 217] on div at bounding box center [295, 222] width 10 height 10
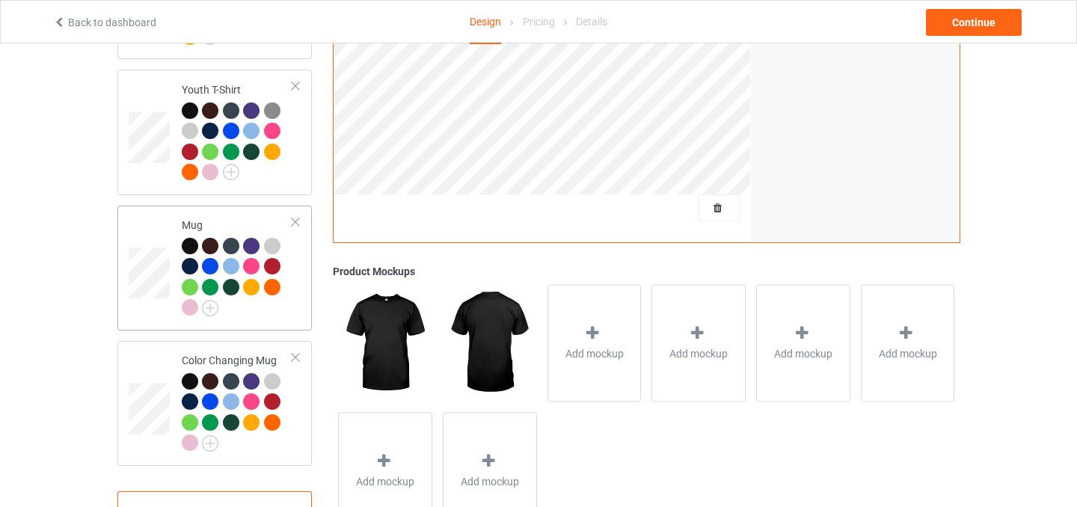
click at [257, 258] on div at bounding box center [251, 266] width 16 height 16
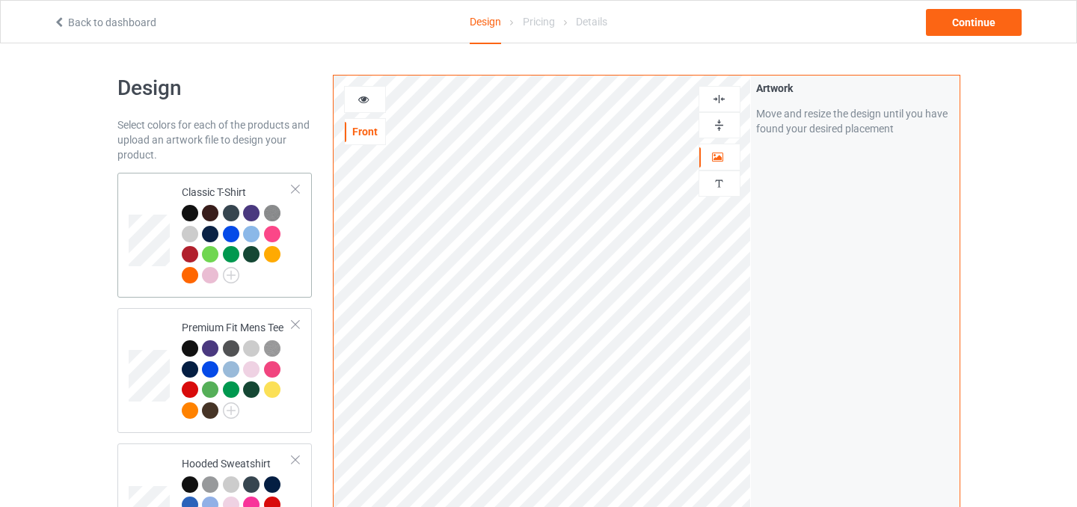
click at [225, 185] on div "Classic T-Shirt" at bounding box center [237, 233] width 111 height 97
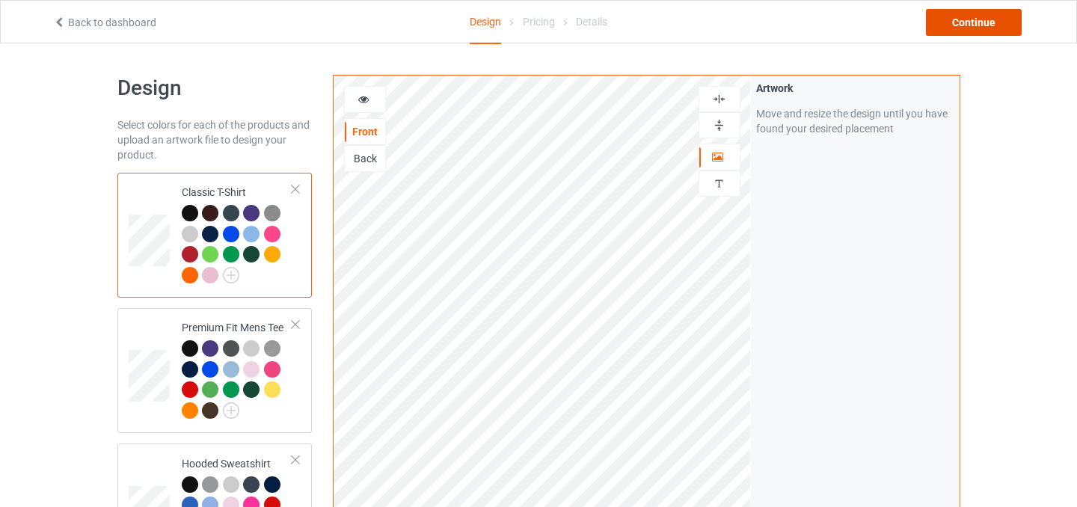
click at [980, 31] on div "Continue" at bounding box center [974, 22] width 96 height 27
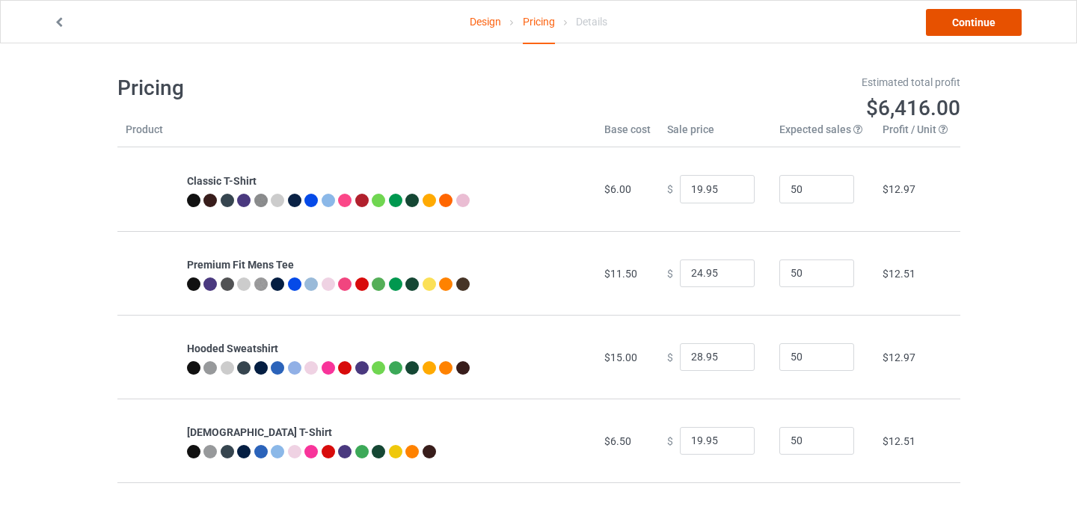
click at [990, 22] on link "Continue" at bounding box center [974, 22] width 96 height 27
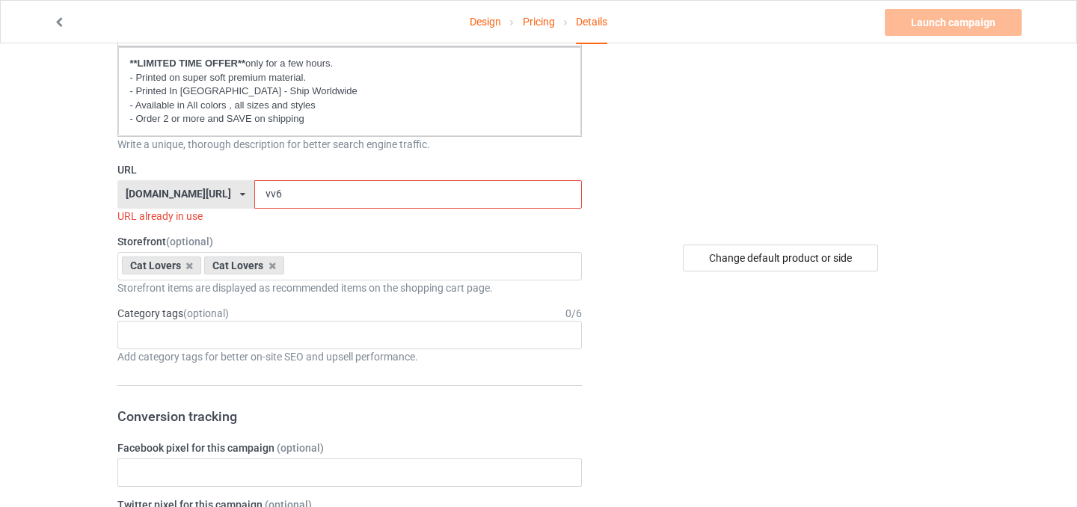
scroll to position [211, 0]
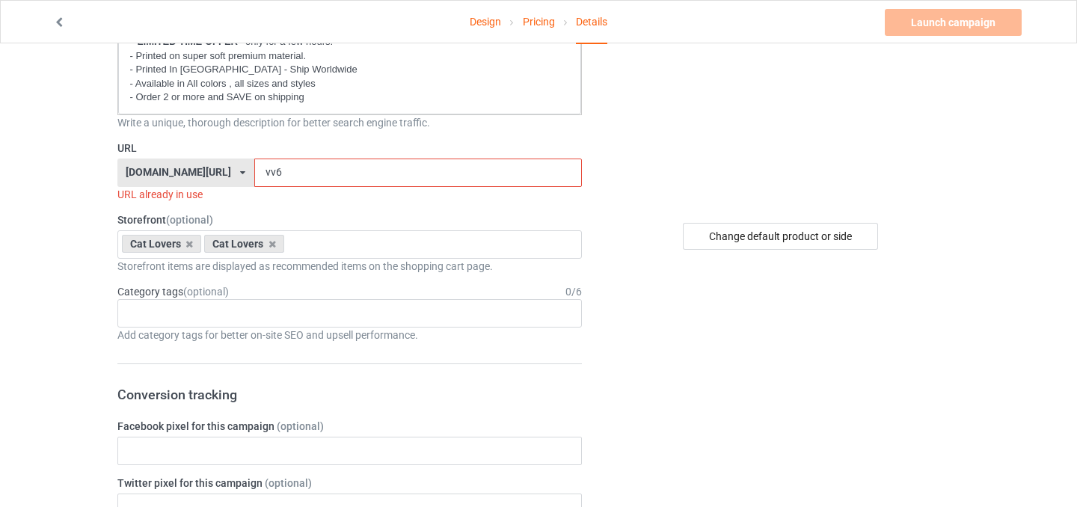
drag, startPoint x: 238, startPoint y: 170, endPoint x: 243, endPoint y: 177, distance: 9.1
click at [254, 177] on input "vv6" at bounding box center [418, 173] width 328 height 28
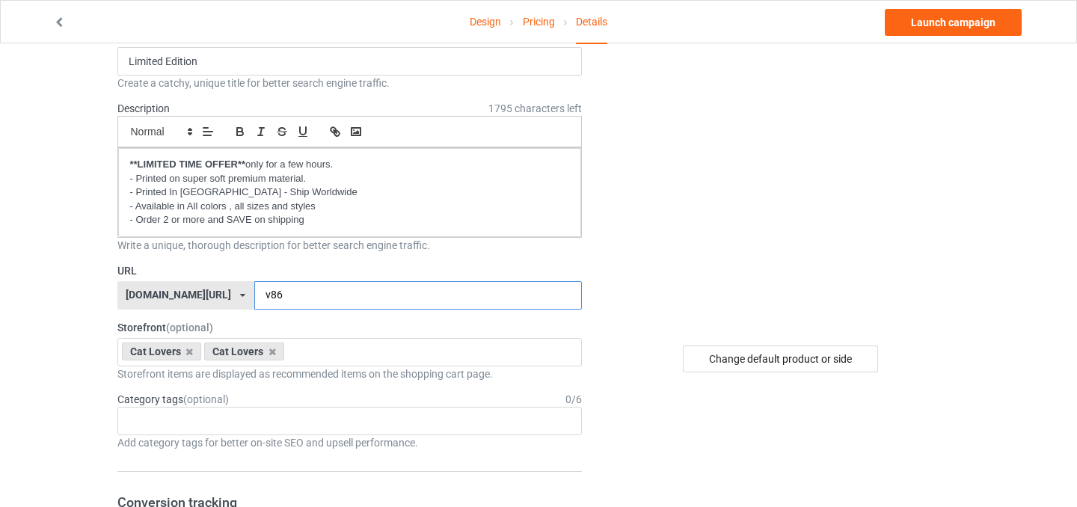
scroll to position [0, 0]
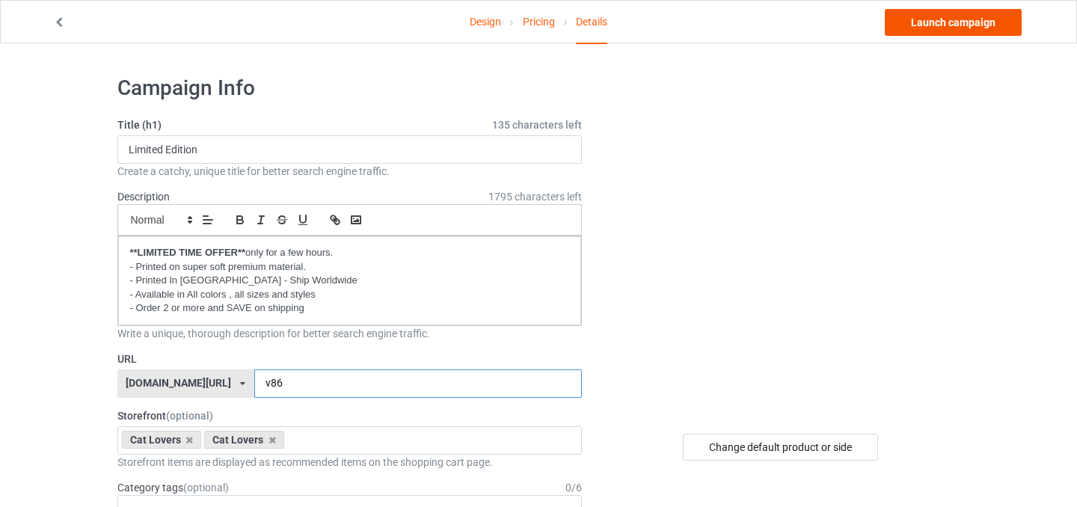
type input "v86"
click at [936, 25] on link "Launch campaign" at bounding box center [953, 22] width 137 height 27
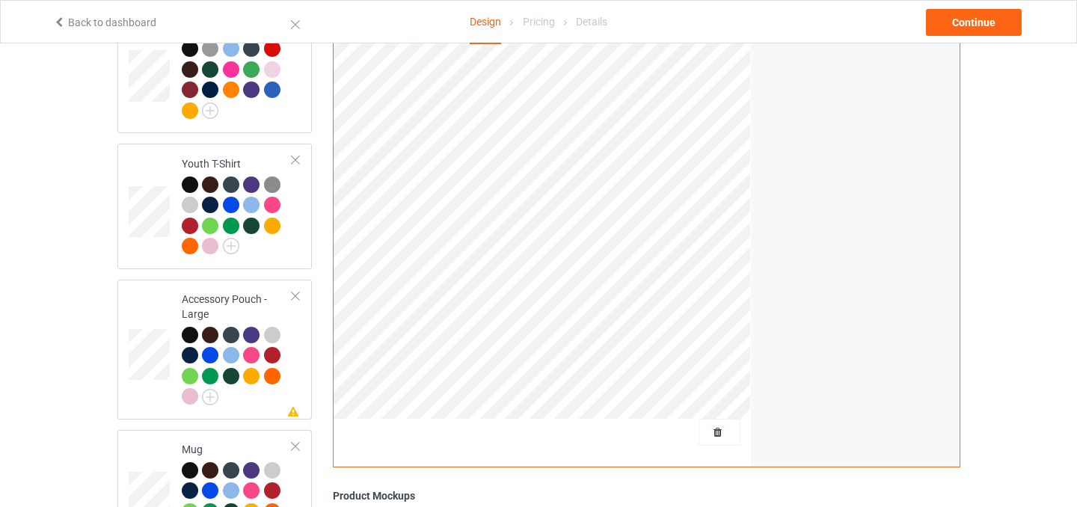
scroll to position [962, 0]
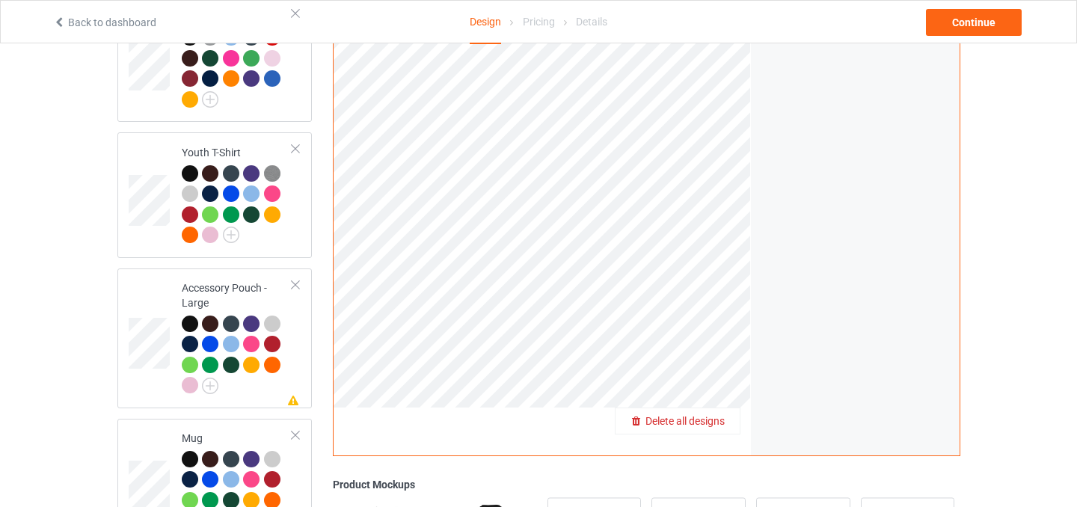
click at [717, 417] on div "Delete all designs" at bounding box center [677, 421] width 124 height 15
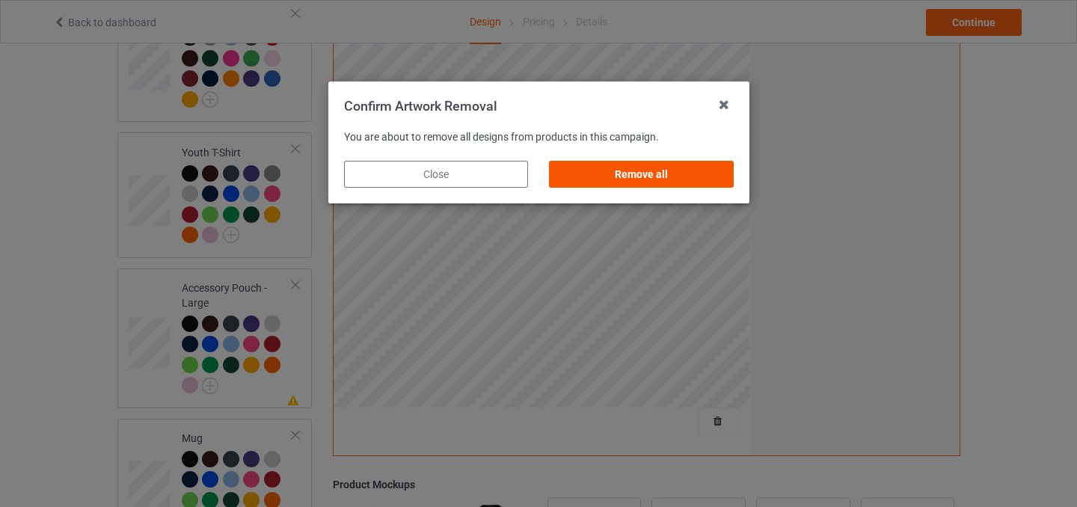
click at [726, 187] on div "Remove all" at bounding box center [641, 174] width 184 height 27
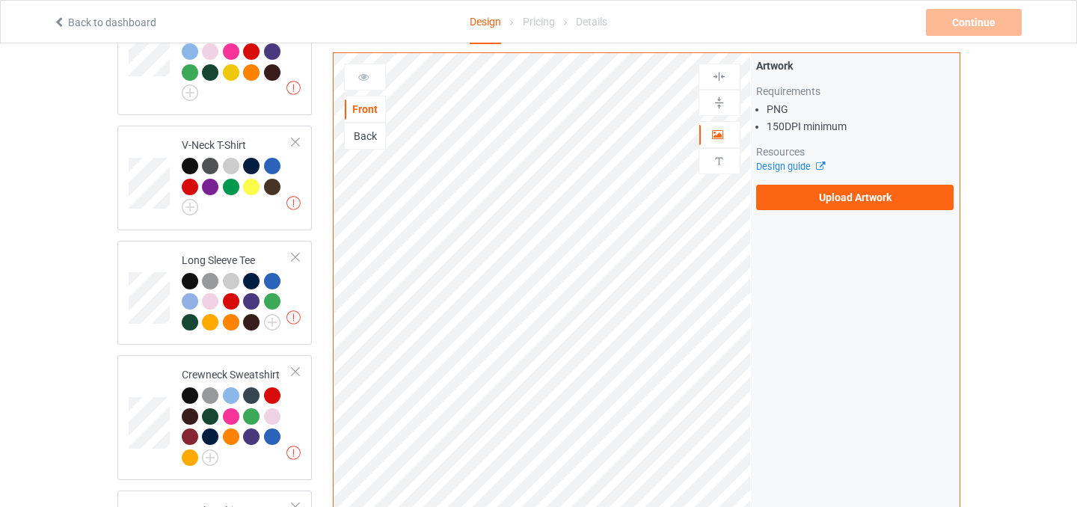
scroll to position [494, 0]
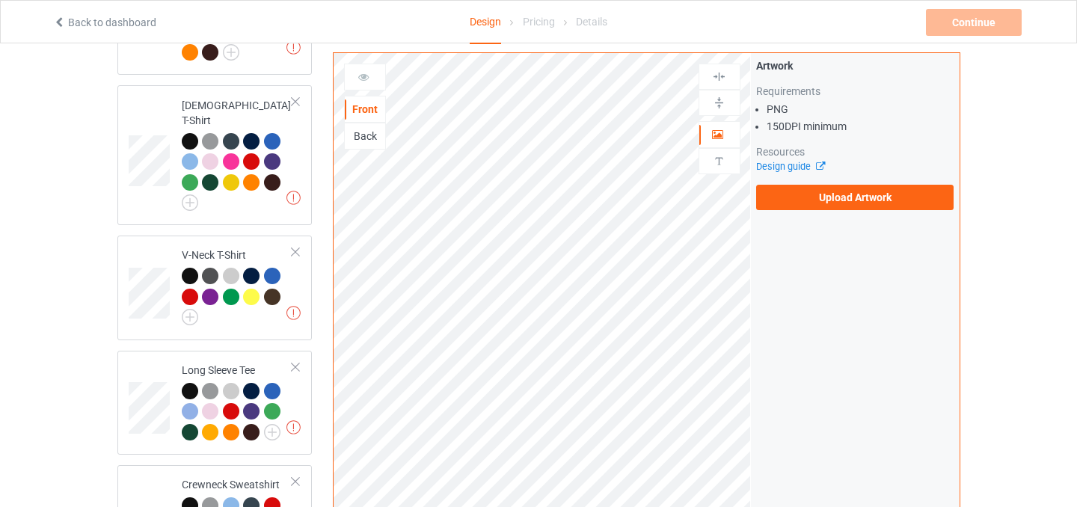
click at [861, 213] on div "Artwork Requirements PNG 150 DPI minimum Resources Design guide Upload Artwork" at bounding box center [855, 134] width 209 height 162
click at [877, 196] on label "Upload Artwork" at bounding box center [855, 197] width 198 height 25
click at [0, 0] on input "Upload Artwork" at bounding box center [0, 0] width 0 height 0
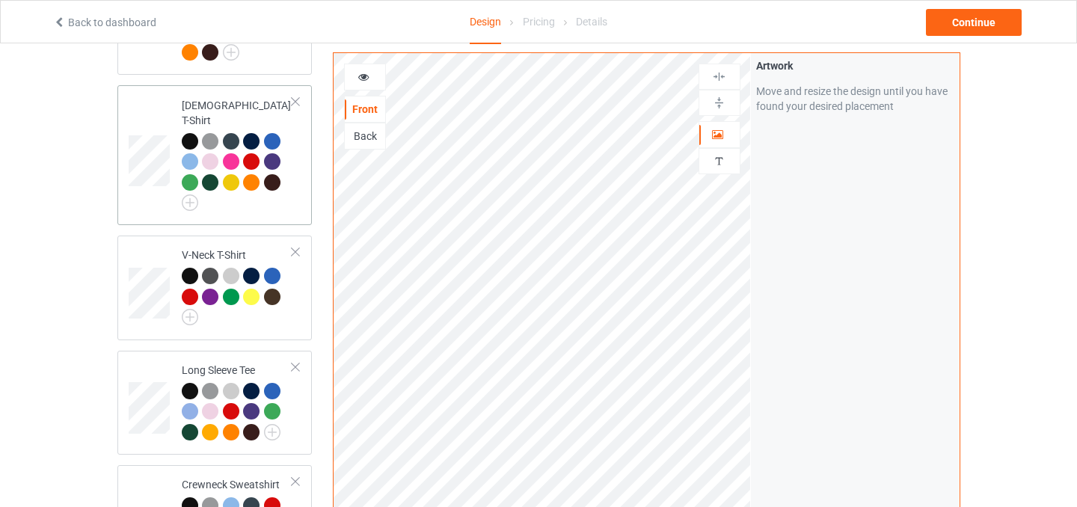
click at [191, 153] on div at bounding box center [190, 161] width 16 height 16
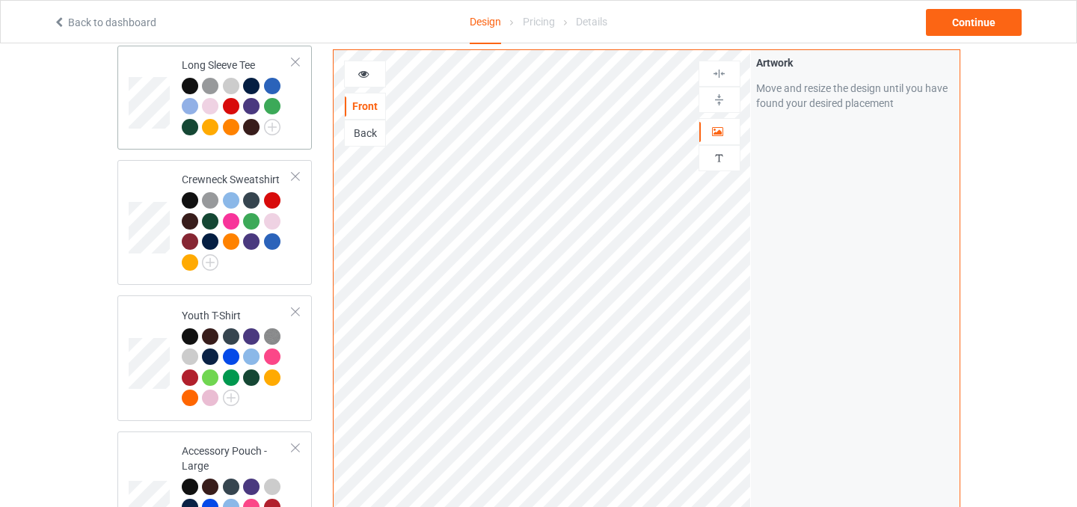
scroll to position [610, 0]
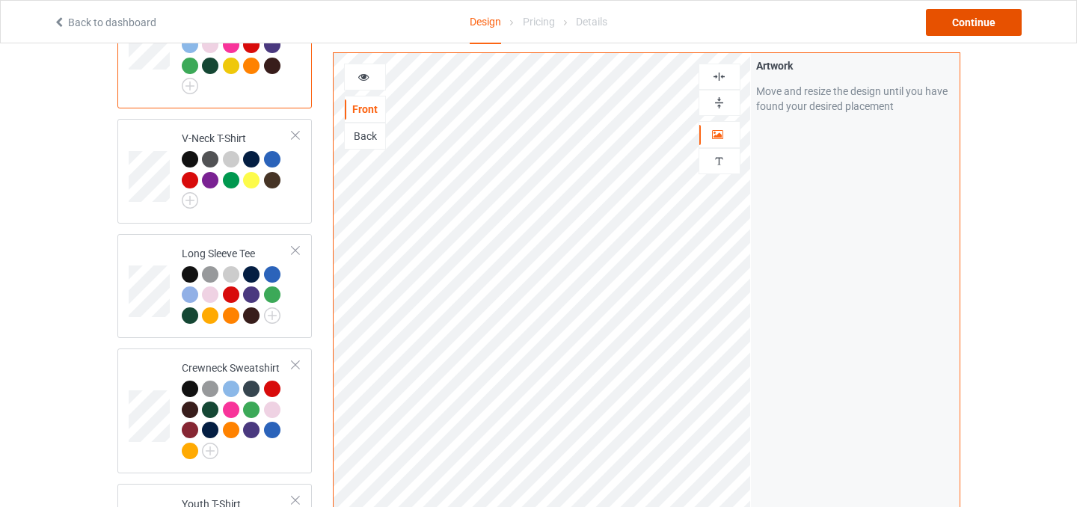
click at [963, 28] on div "Continue" at bounding box center [974, 22] width 96 height 27
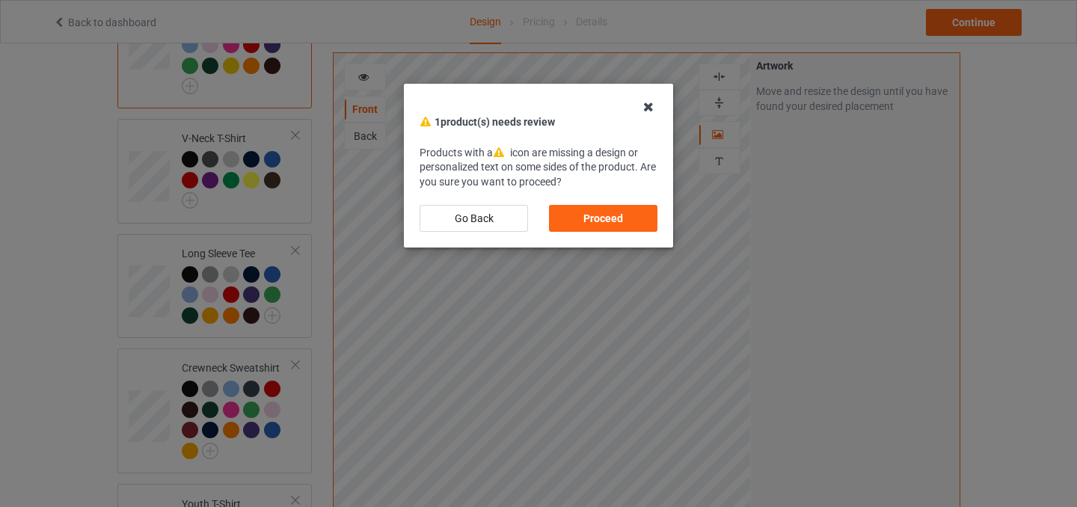
click at [645, 111] on icon at bounding box center [648, 107] width 24 height 24
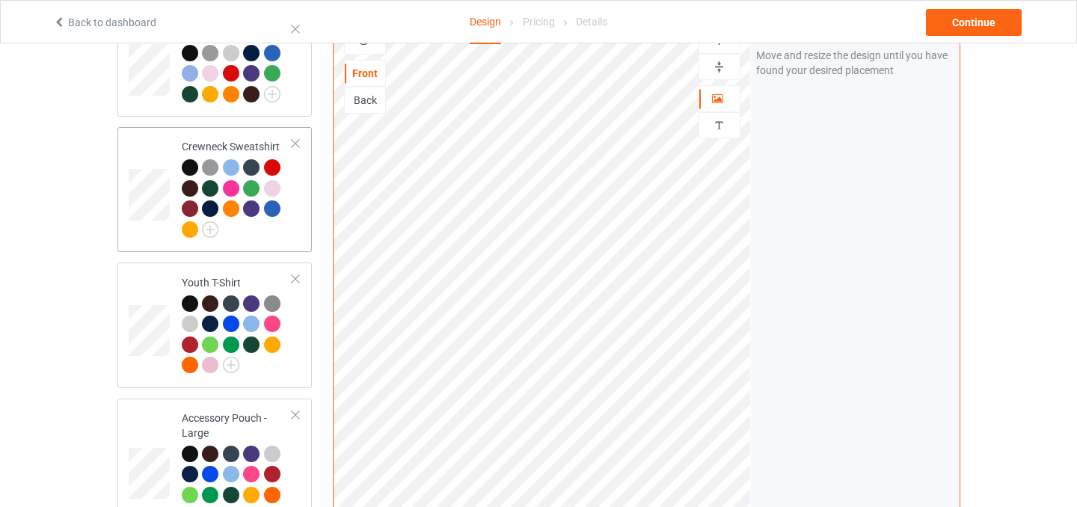
scroll to position [979, 0]
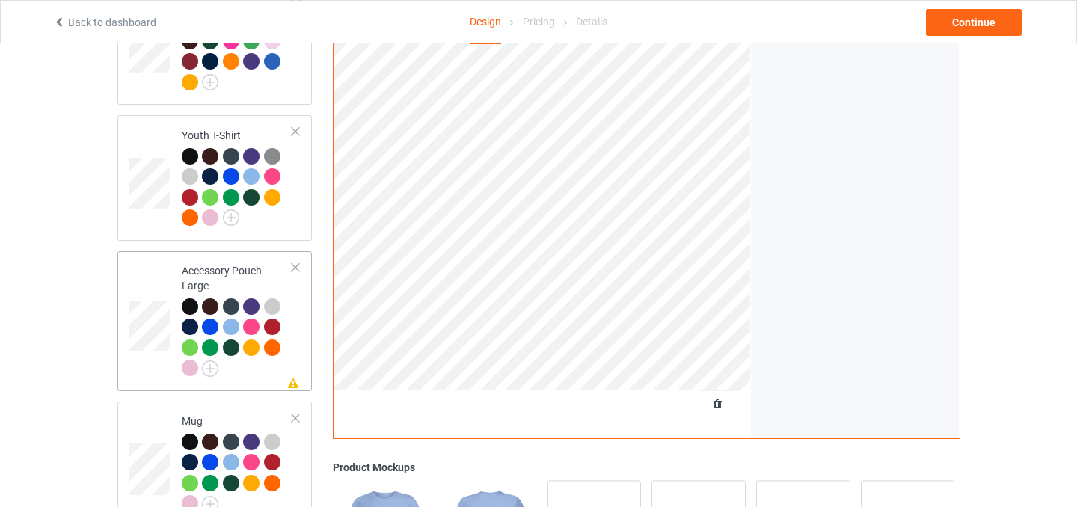
click at [298, 263] on div at bounding box center [295, 268] width 10 height 10
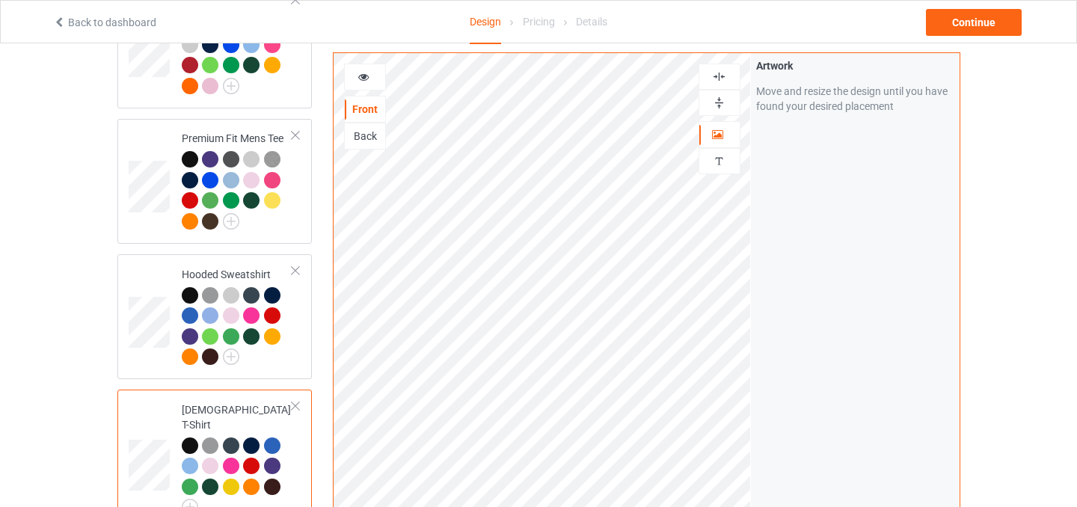
scroll to position [0, 0]
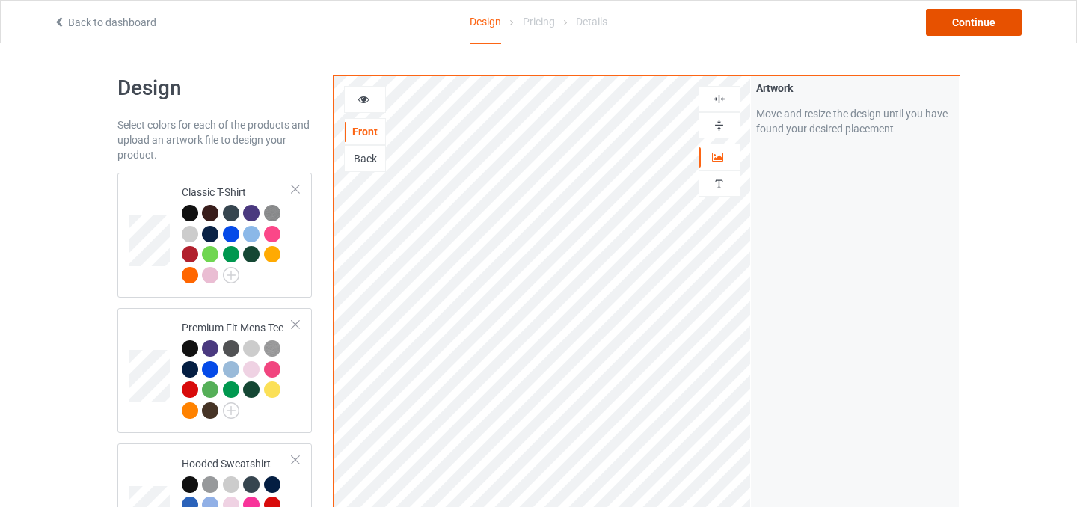
click at [965, 27] on div "Continue" at bounding box center [974, 22] width 96 height 27
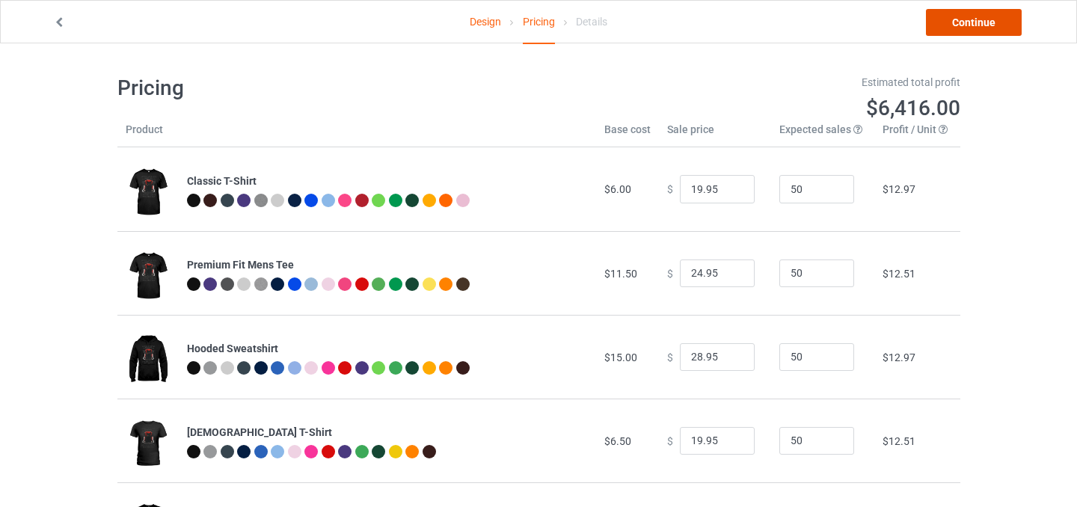
click at [957, 32] on link "Continue" at bounding box center [974, 22] width 96 height 27
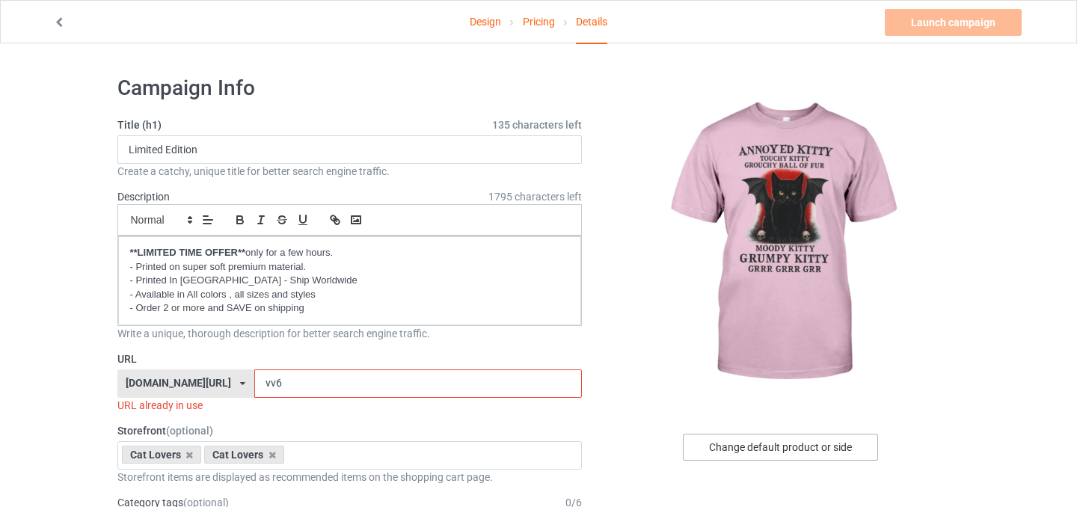
click at [782, 451] on div "Change default product or side" at bounding box center [780, 447] width 195 height 27
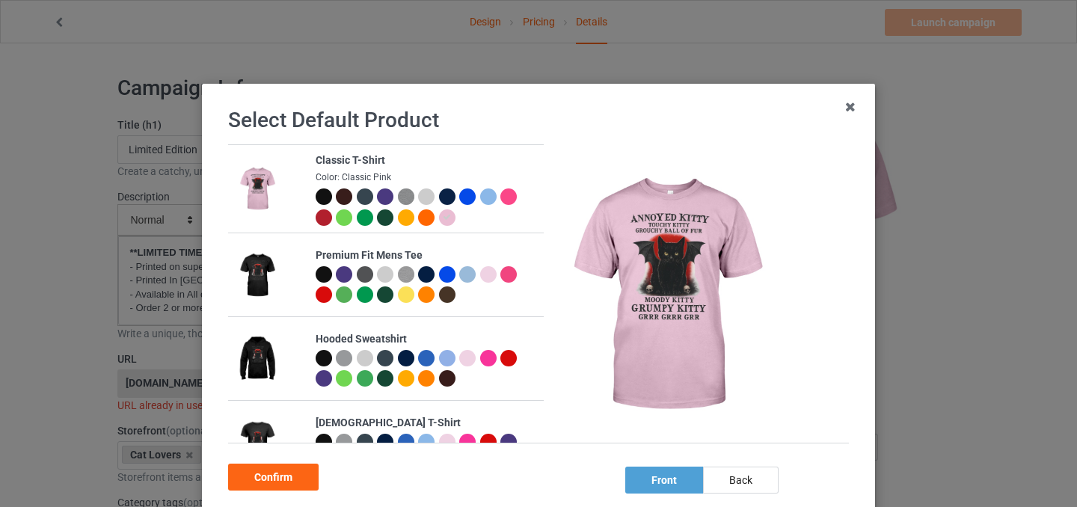
click at [491, 194] on div at bounding box center [488, 196] width 16 height 16
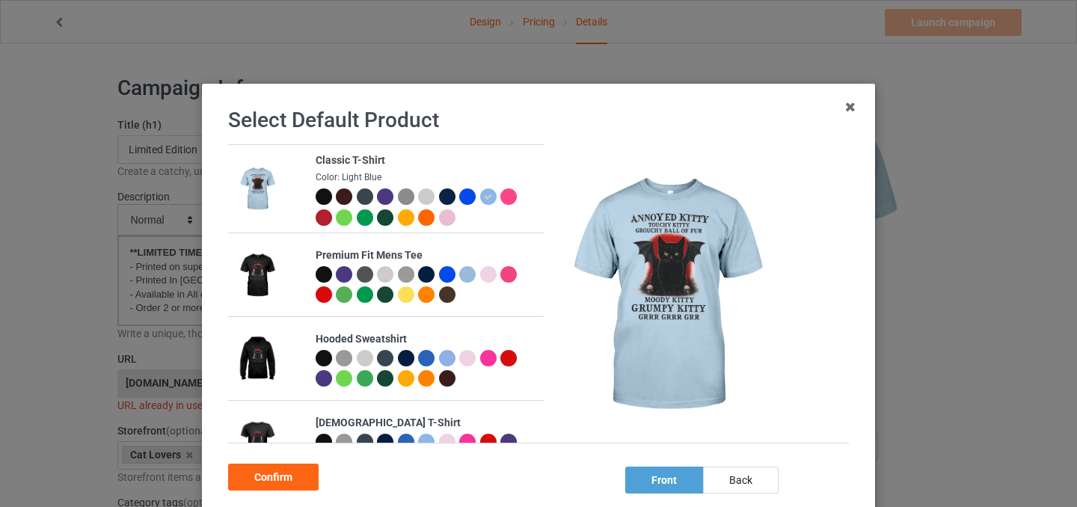
click at [469, 274] on div at bounding box center [467, 274] width 16 height 16
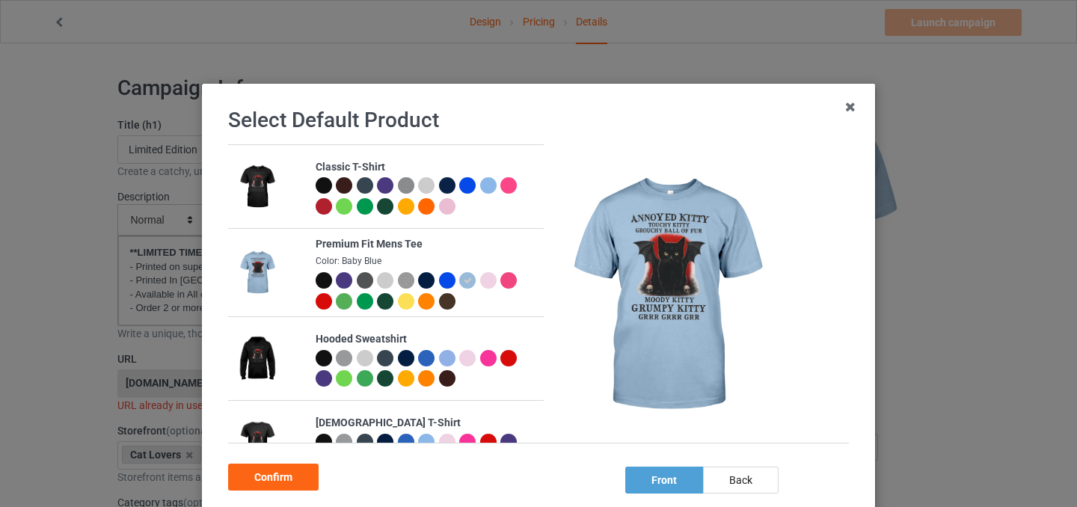
click at [439, 361] on div at bounding box center [447, 358] width 16 height 16
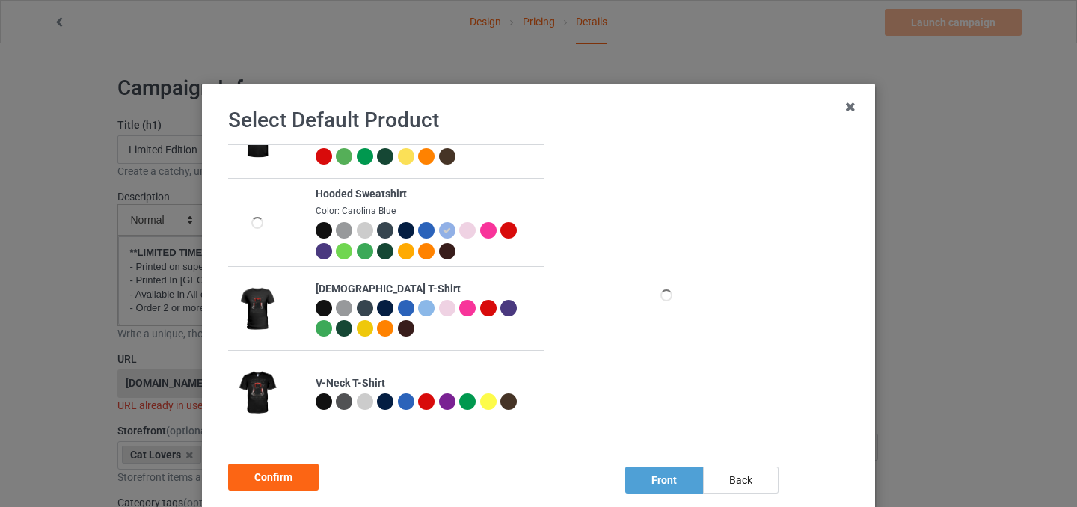
scroll to position [132, 0]
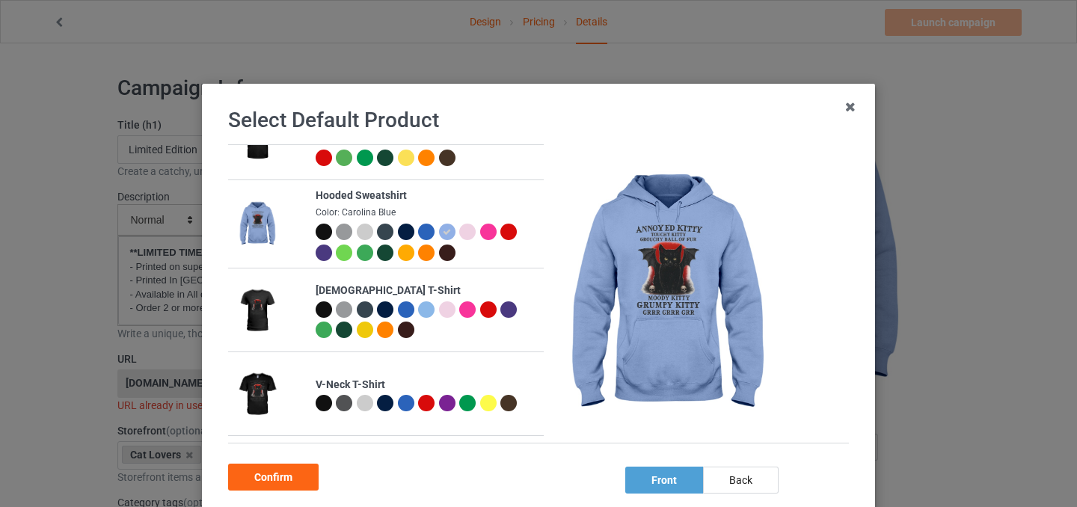
click at [426, 313] on div at bounding box center [426, 309] width 16 height 16
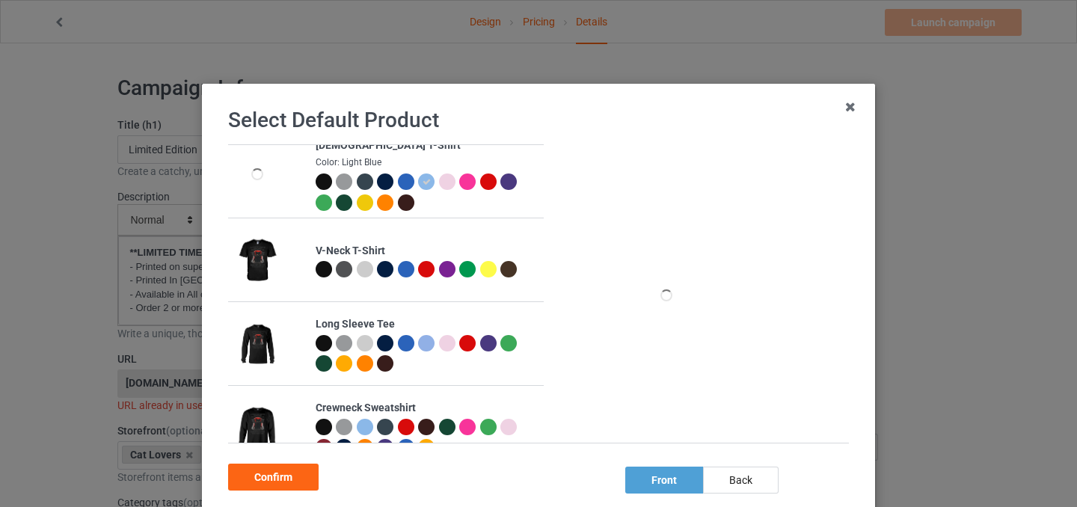
scroll to position [265, 0]
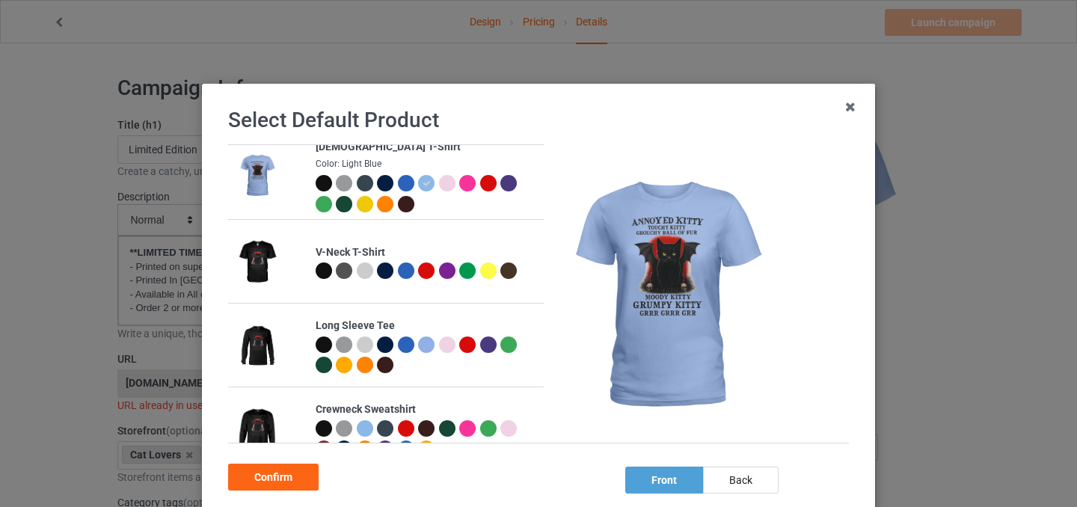
click at [409, 272] on div at bounding box center [406, 271] width 16 height 16
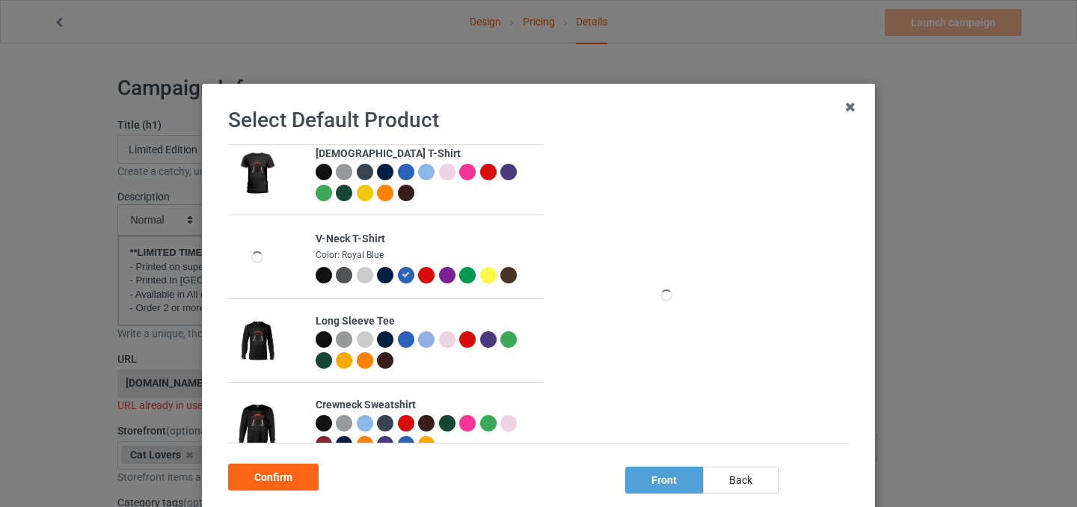
scroll to position [402, 0]
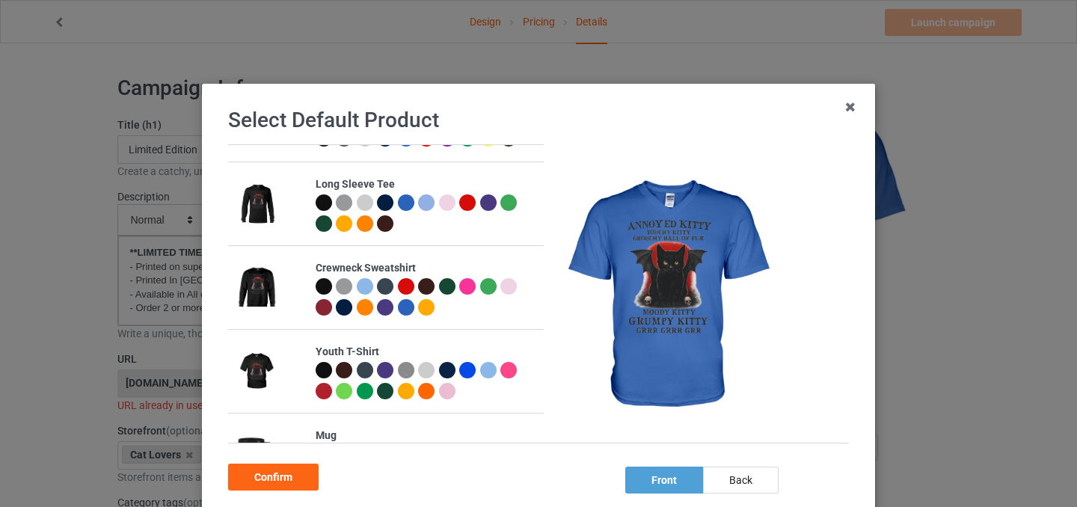
click at [366, 283] on div at bounding box center [365, 286] width 16 height 16
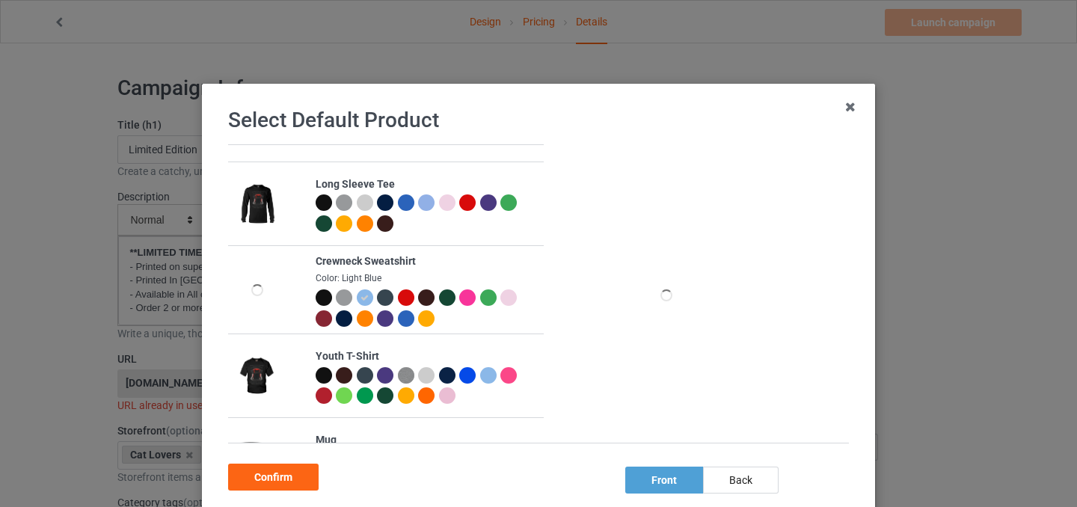
scroll to position [544, 0]
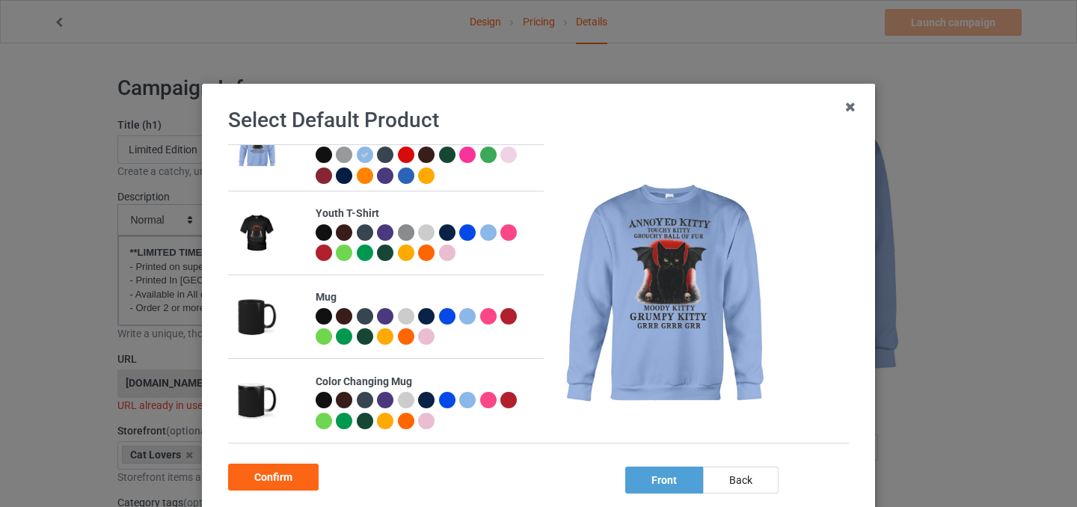
click at [447, 317] on div at bounding box center [447, 316] width 16 height 16
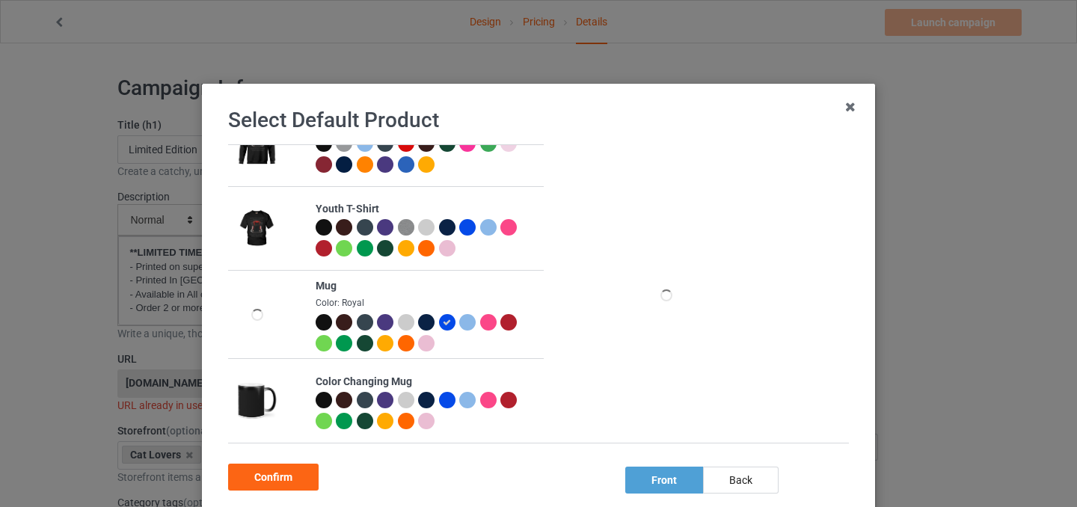
click at [470, 319] on div at bounding box center [467, 322] width 16 height 16
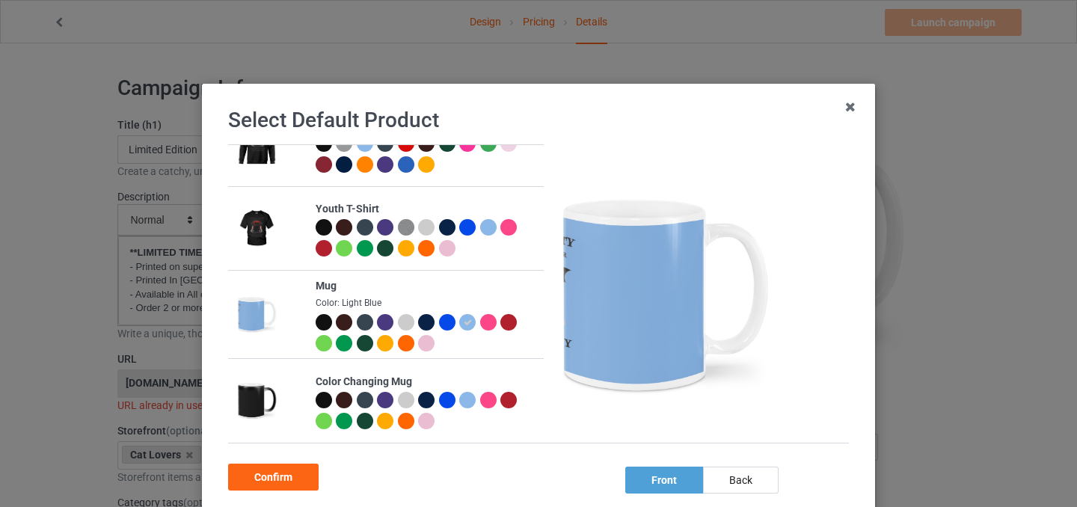
click at [466, 404] on div at bounding box center [467, 400] width 16 height 16
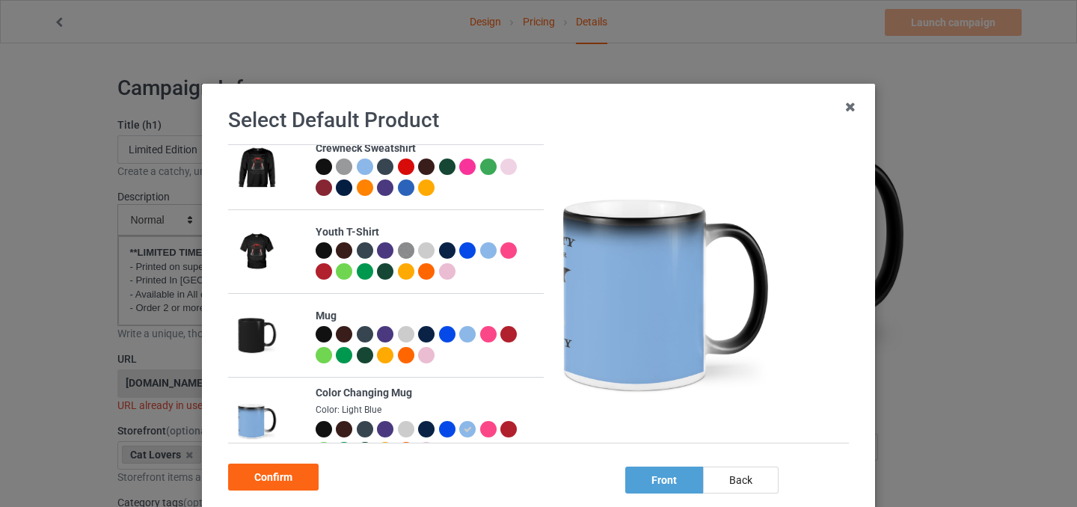
scroll to position [544, 0]
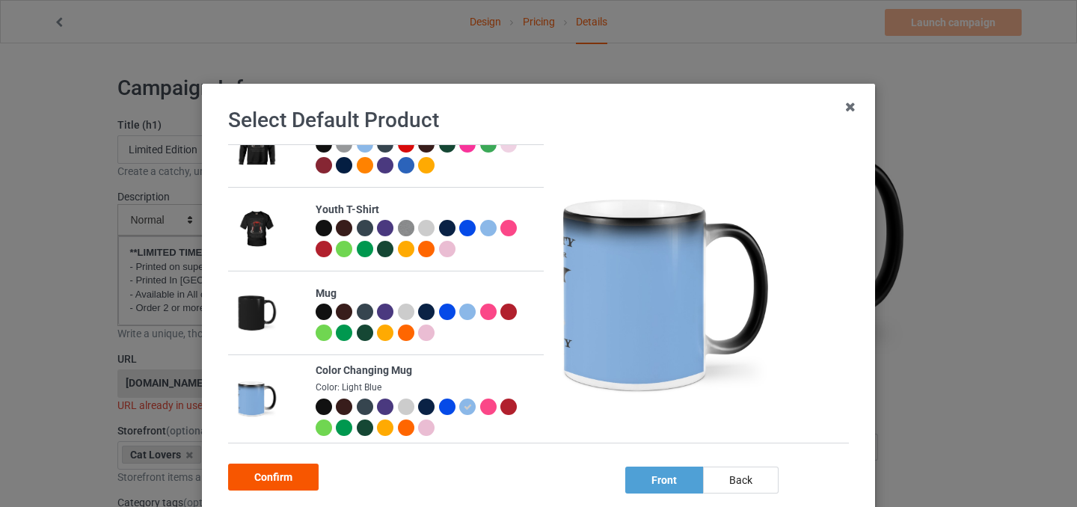
click at [295, 477] on div "Confirm" at bounding box center [273, 477] width 90 height 27
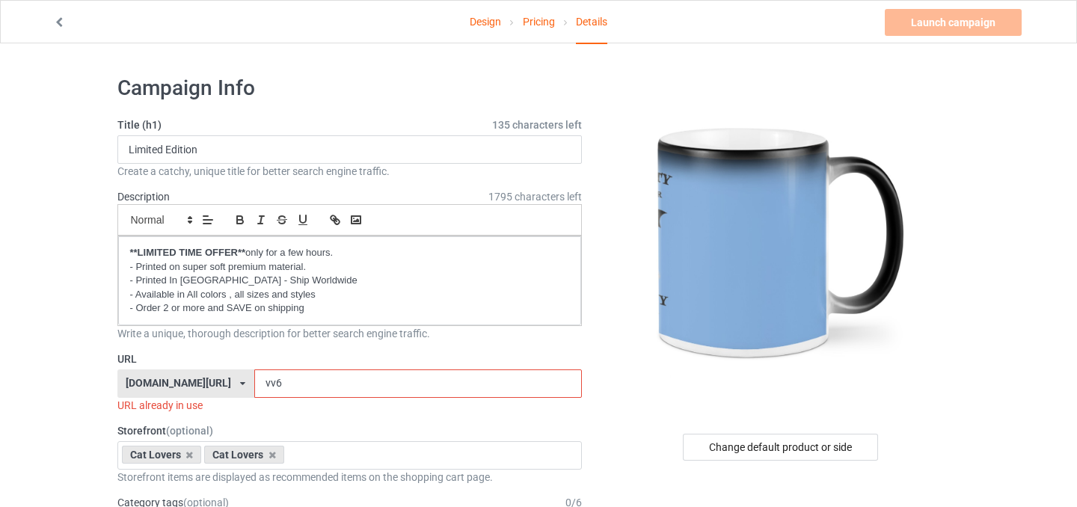
click at [254, 381] on input "vv6" at bounding box center [418, 383] width 328 height 28
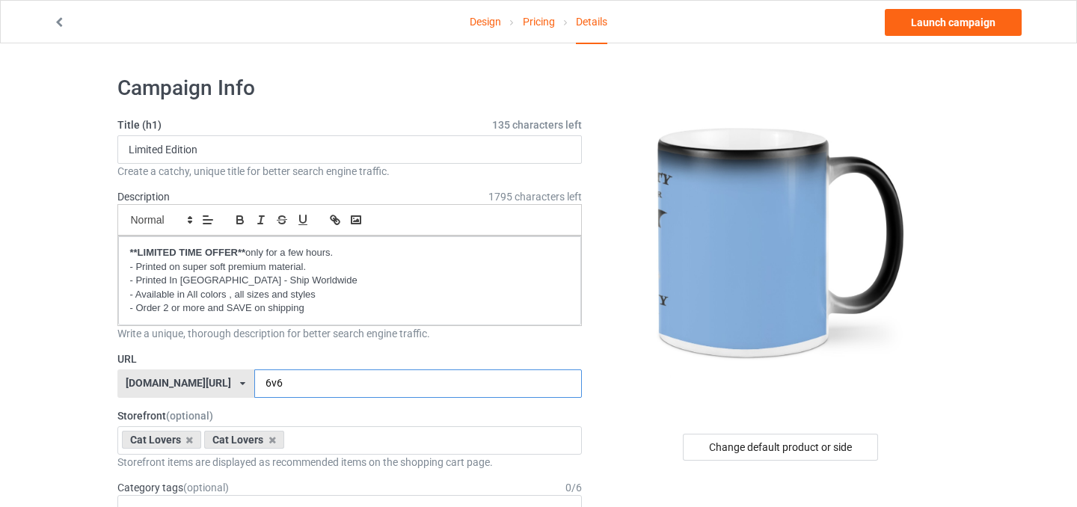
type input "6v6"
click at [487, 21] on link "Design" at bounding box center [485, 22] width 31 height 42
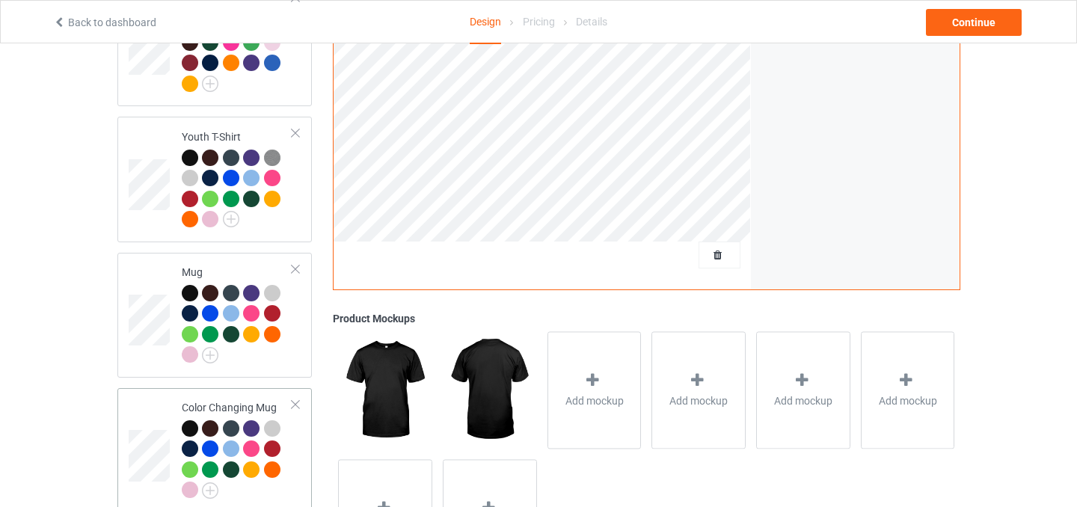
scroll to position [958, 0]
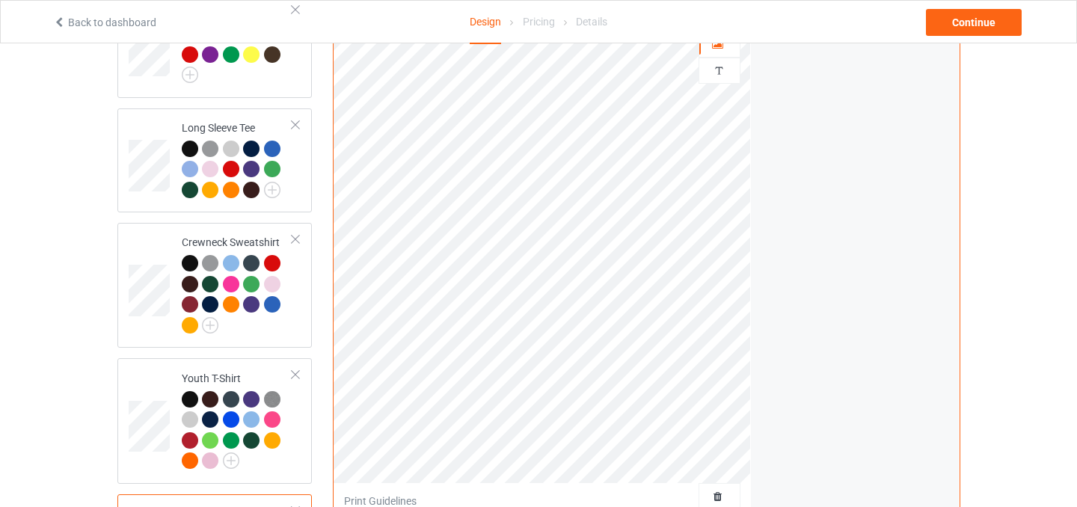
scroll to position [722, 0]
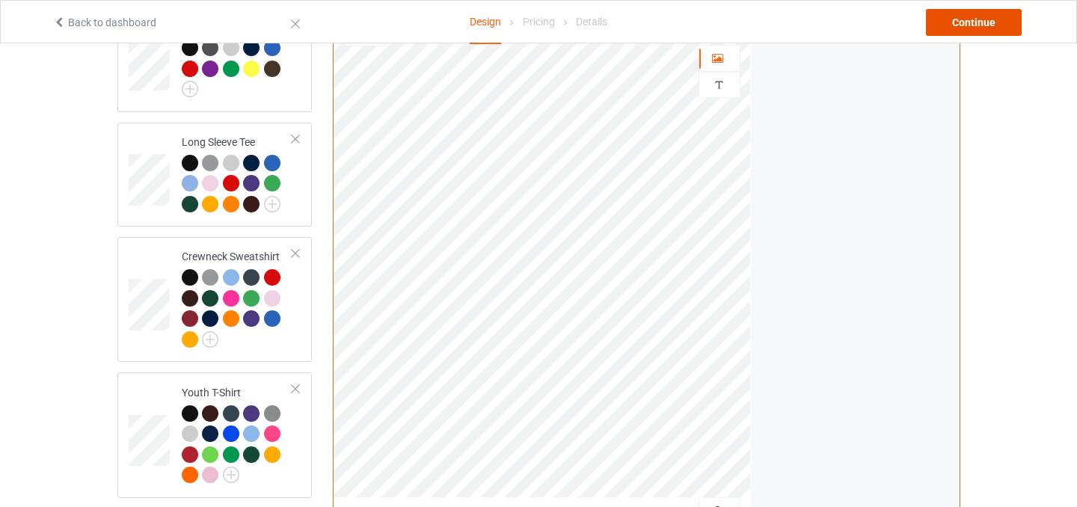
click at [986, 19] on div "Continue" at bounding box center [974, 22] width 96 height 27
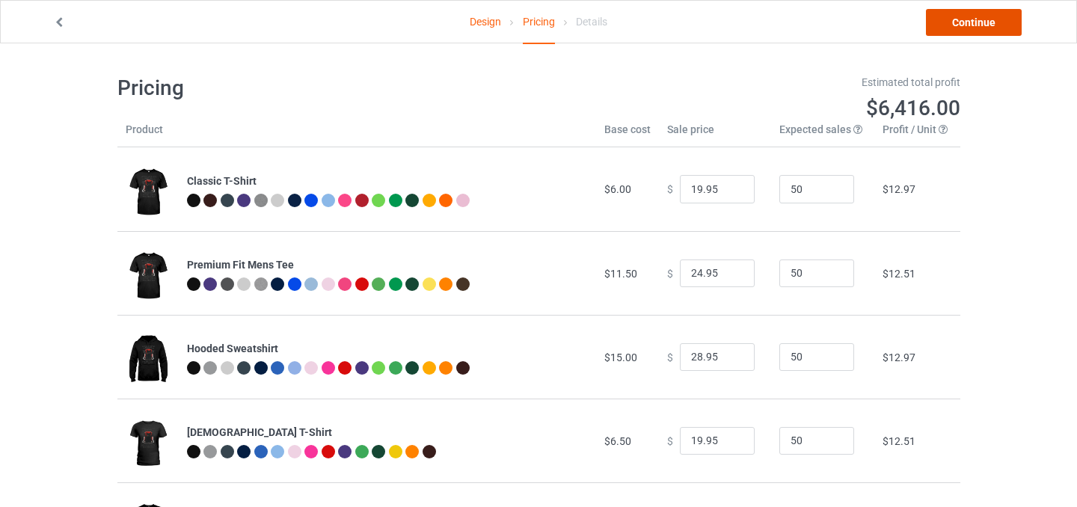
click at [986, 19] on link "Continue" at bounding box center [974, 22] width 96 height 27
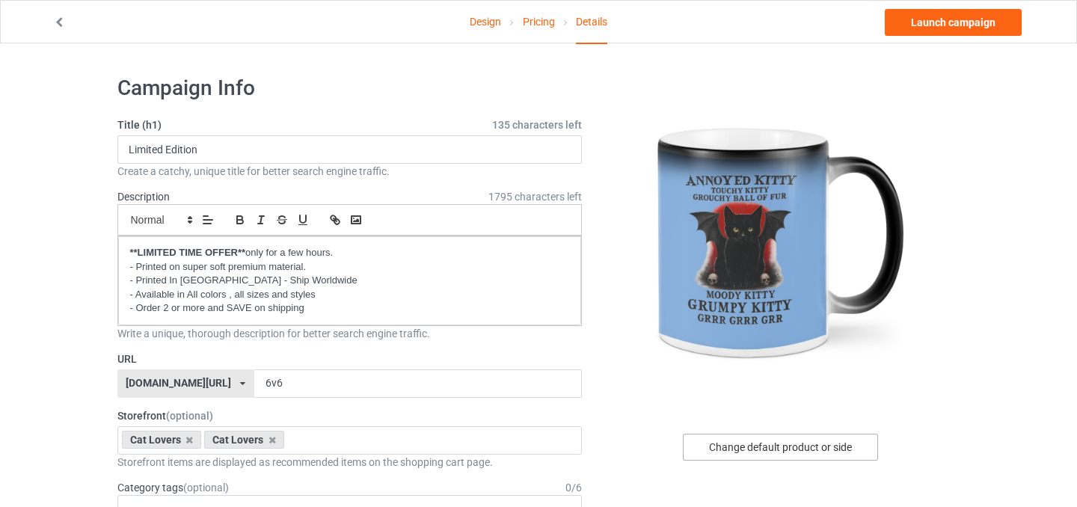
click at [769, 446] on div "Change default product or side" at bounding box center [780, 447] width 195 height 27
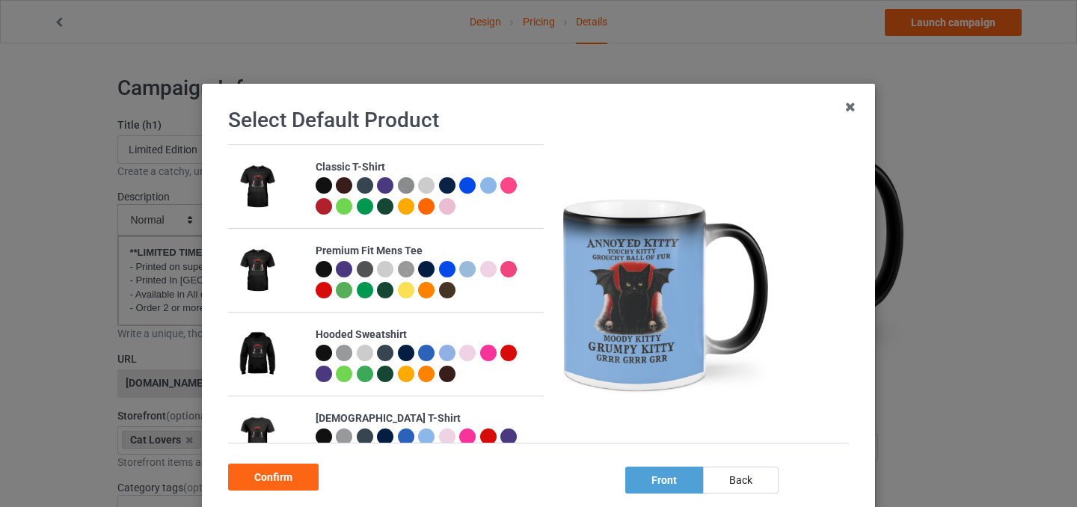
click at [491, 188] on div at bounding box center [488, 185] width 16 height 16
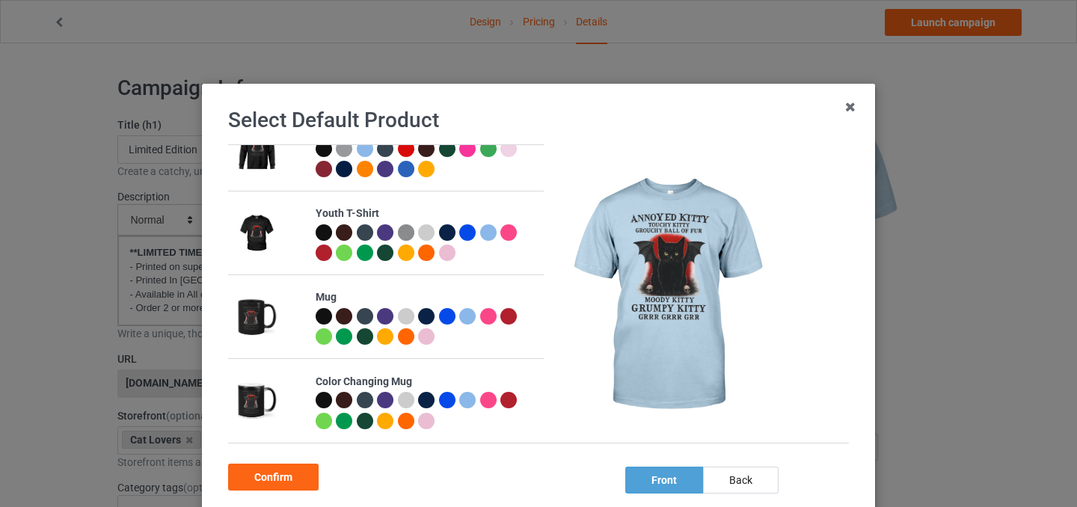
scroll to position [93, 0]
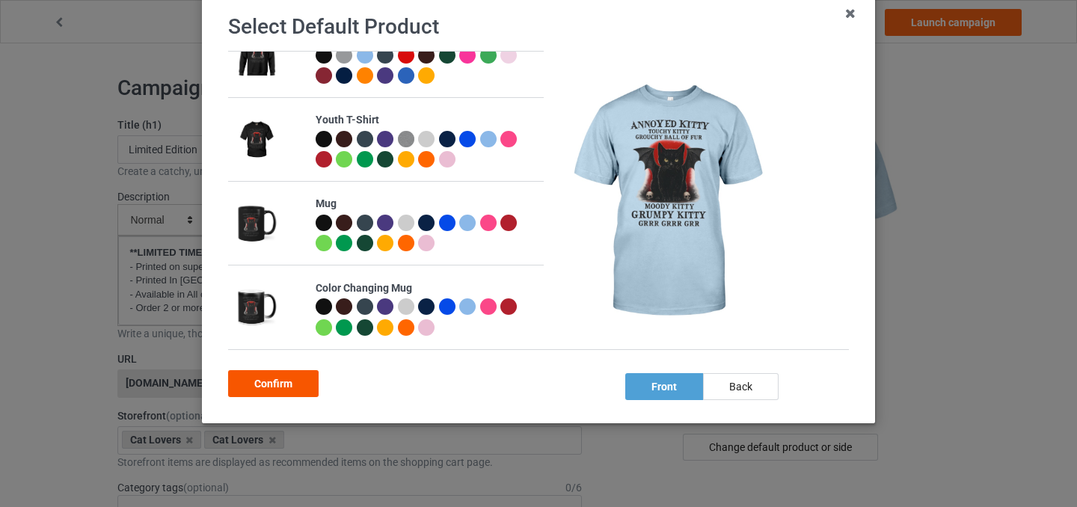
click at [307, 390] on div "Confirm" at bounding box center [273, 383] width 90 height 27
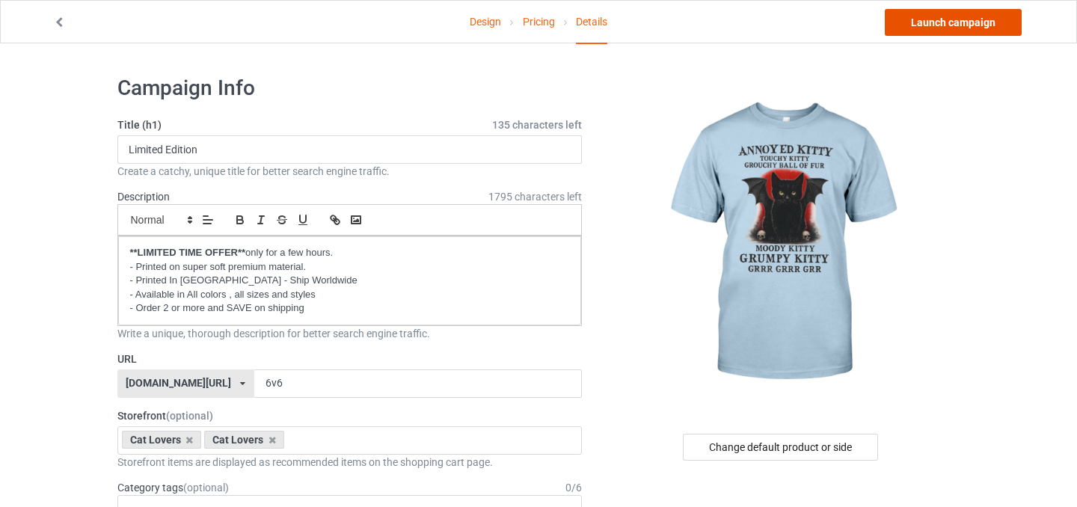
click at [939, 18] on link "Launch campaign" at bounding box center [953, 22] width 137 height 27
